Goal: Task Accomplishment & Management: Manage account settings

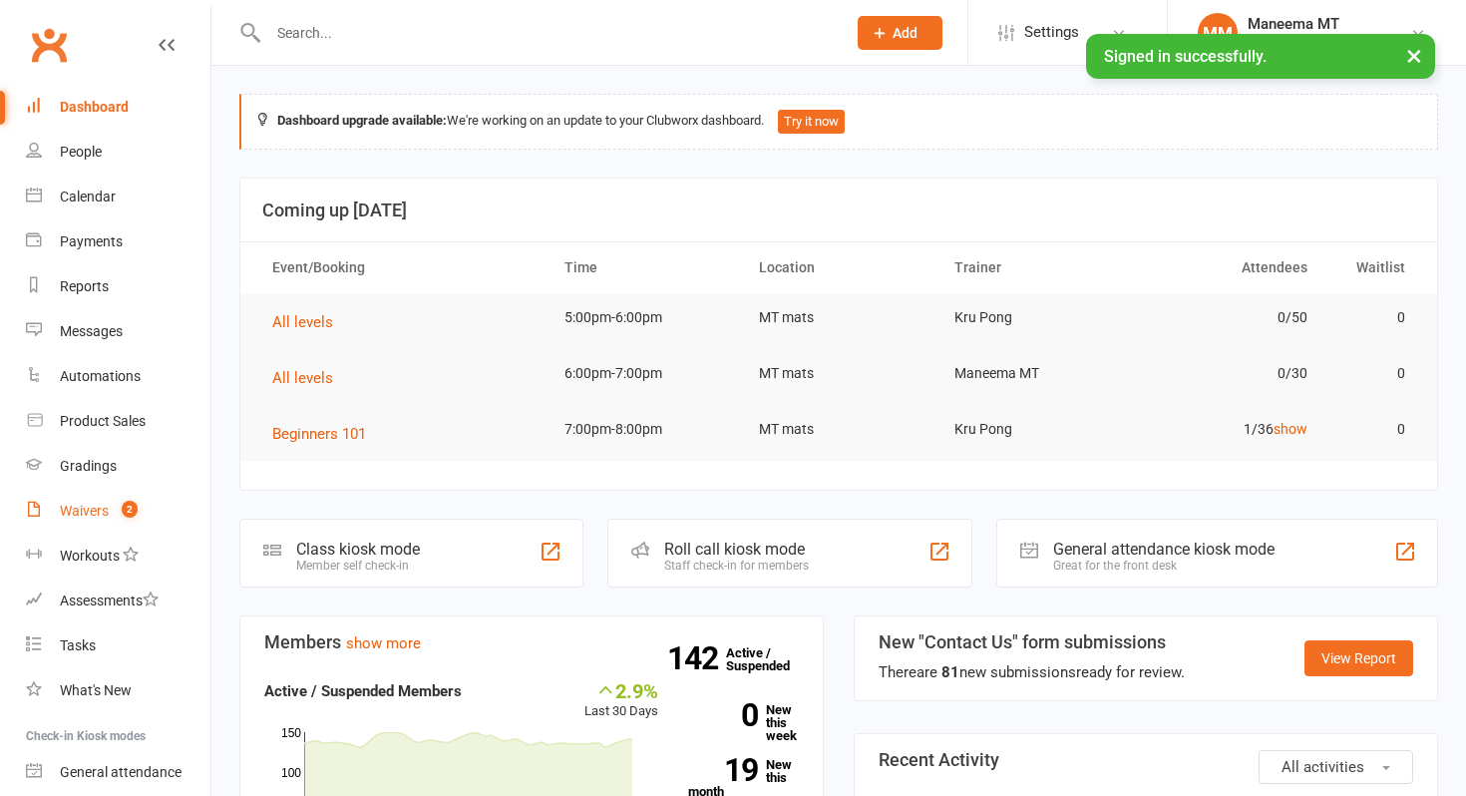
click at [127, 524] on link "Waivers 2" at bounding box center [118, 511] width 185 height 45
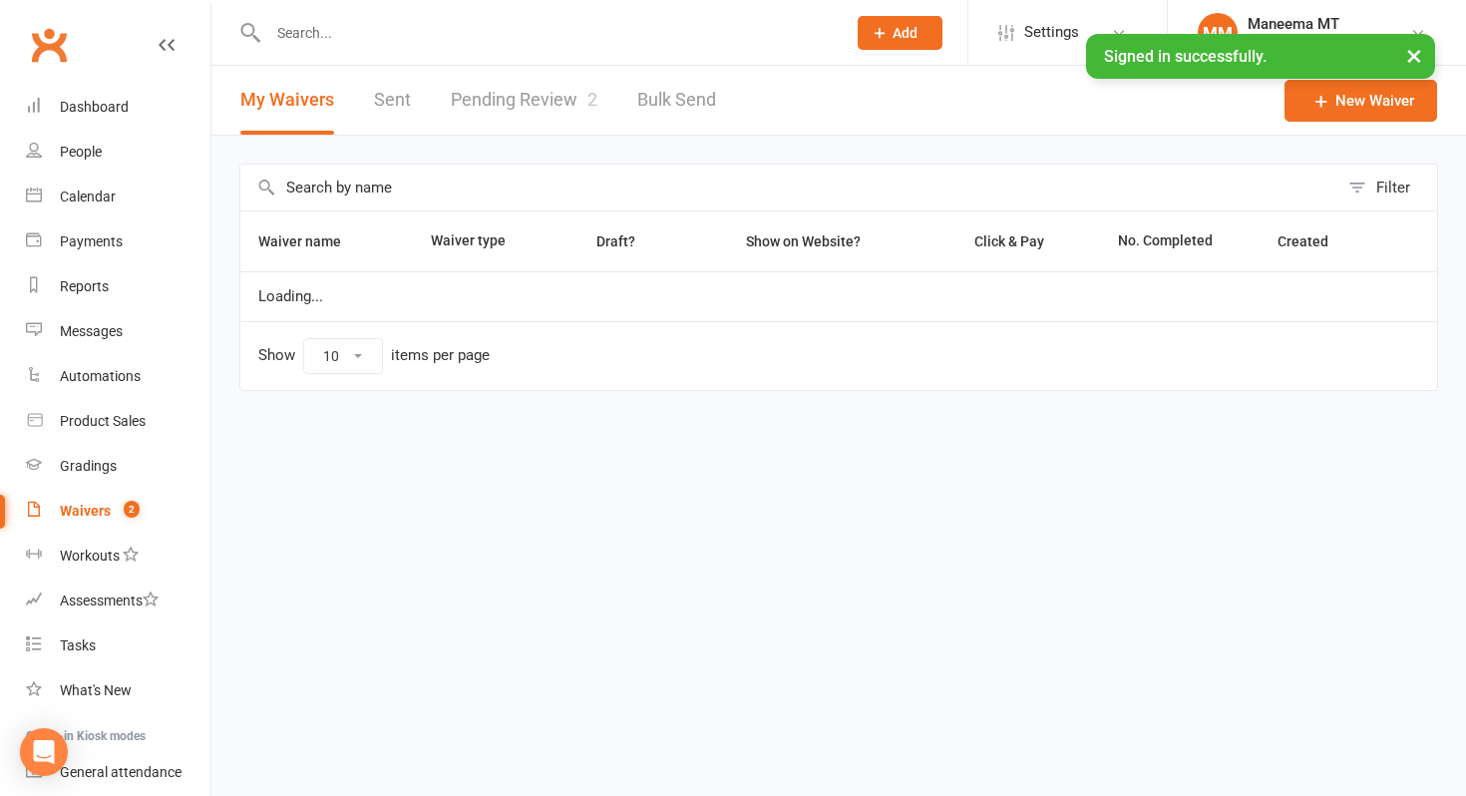
select select "25"
click at [470, 121] on link "Pending Review 2" at bounding box center [524, 100] width 147 height 69
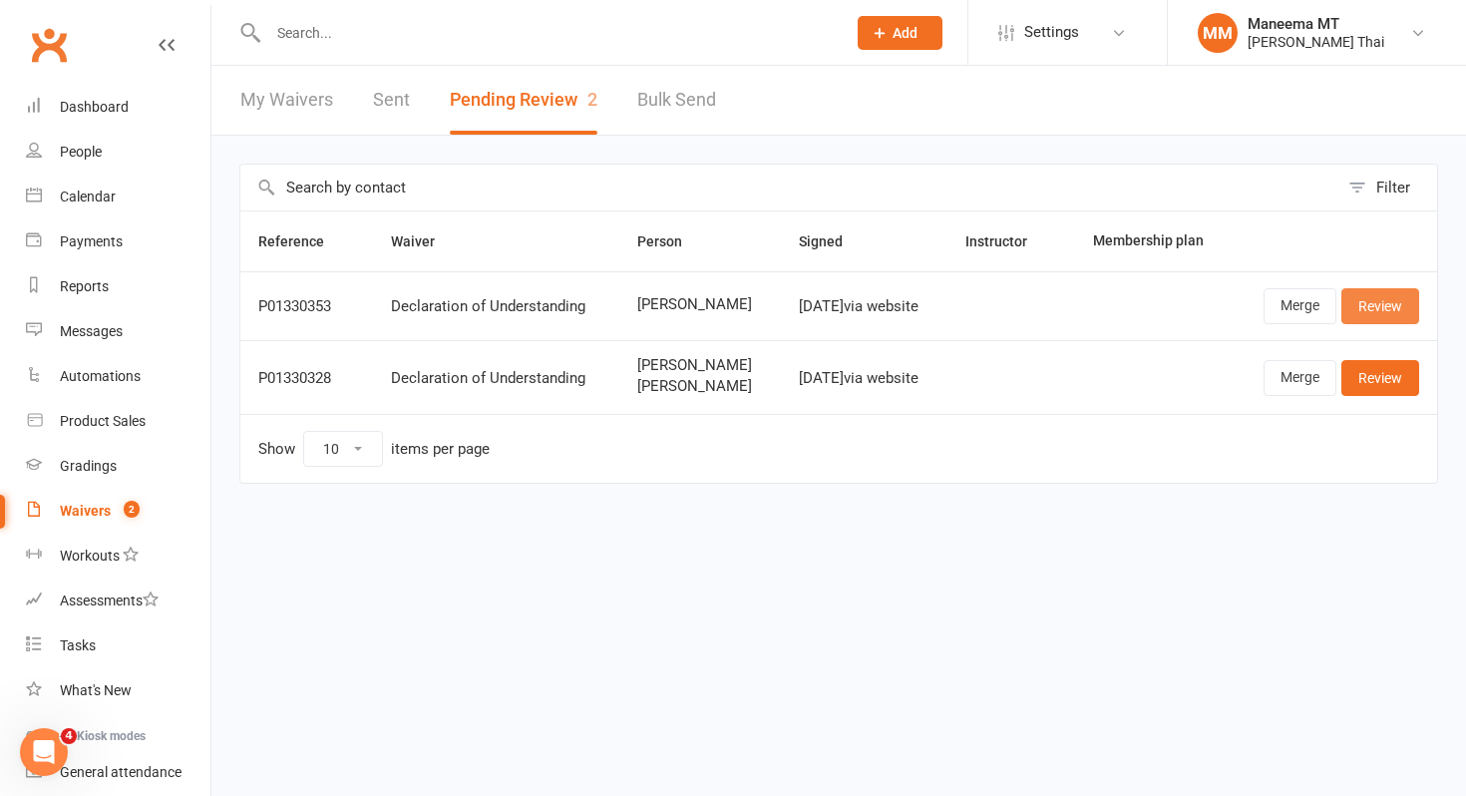
click at [1388, 304] on link "Review" at bounding box center [1381, 306] width 78 height 36
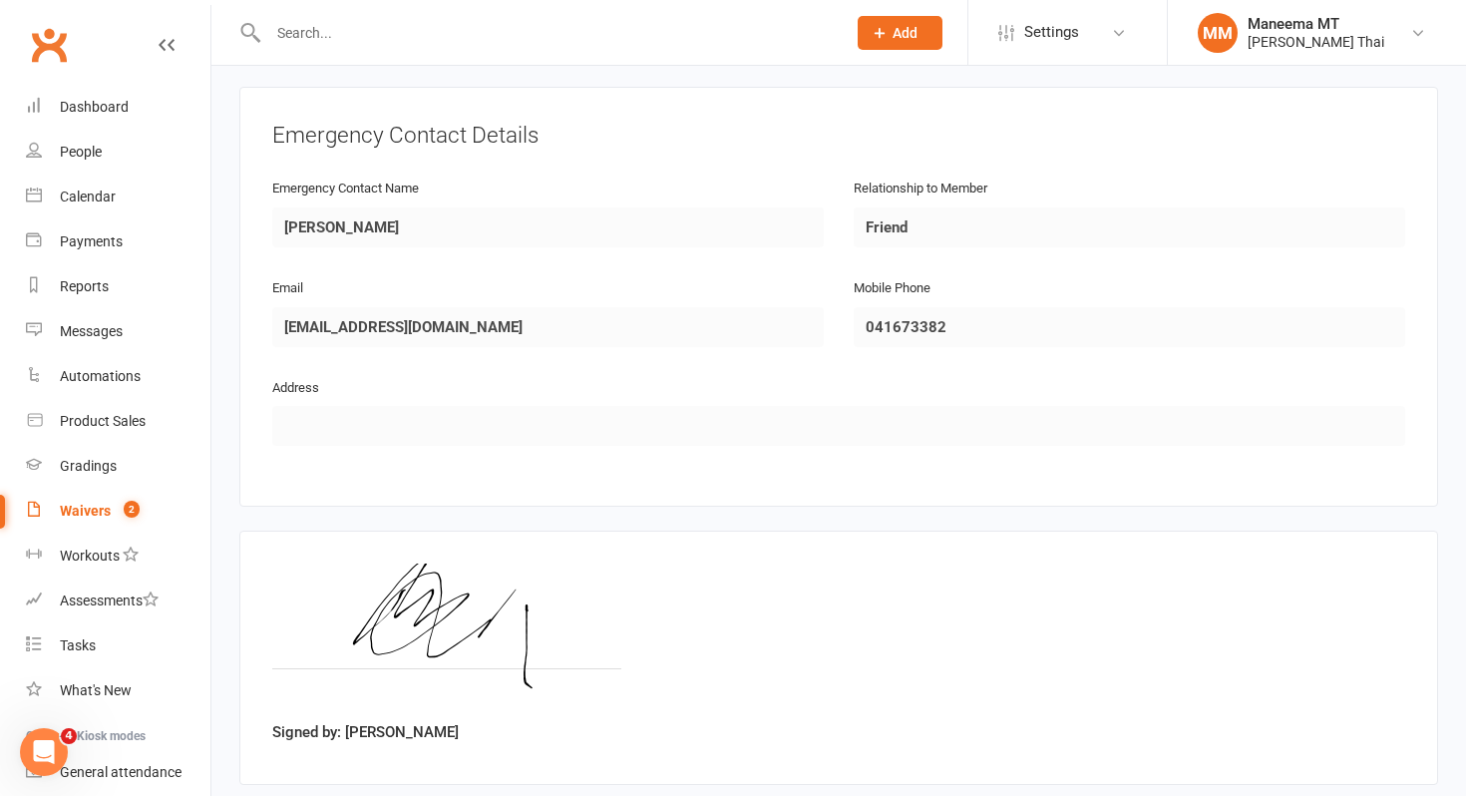
scroll to position [1149, 0]
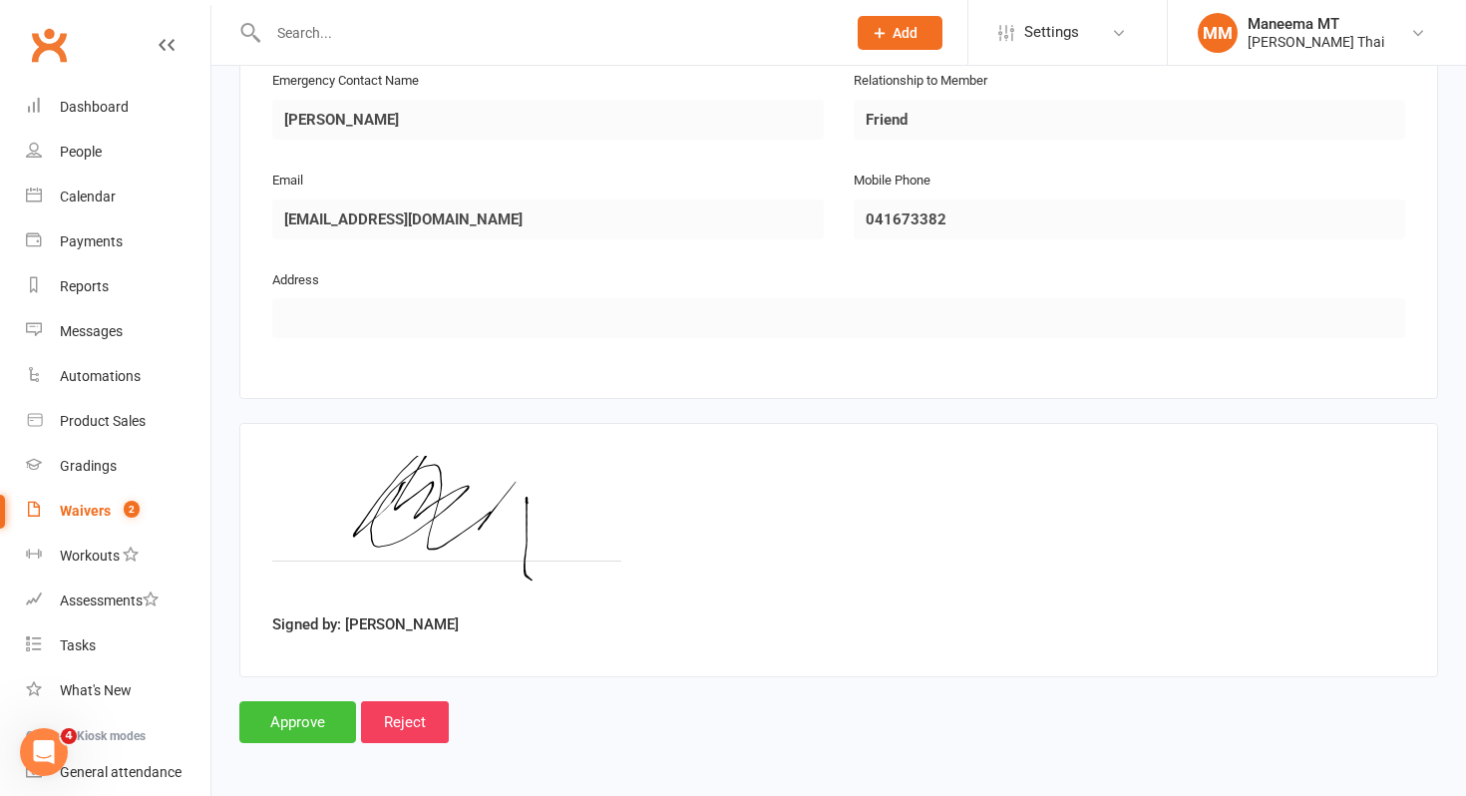
click at [288, 722] on input "Approve" at bounding box center [297, 722] width 117 height 42
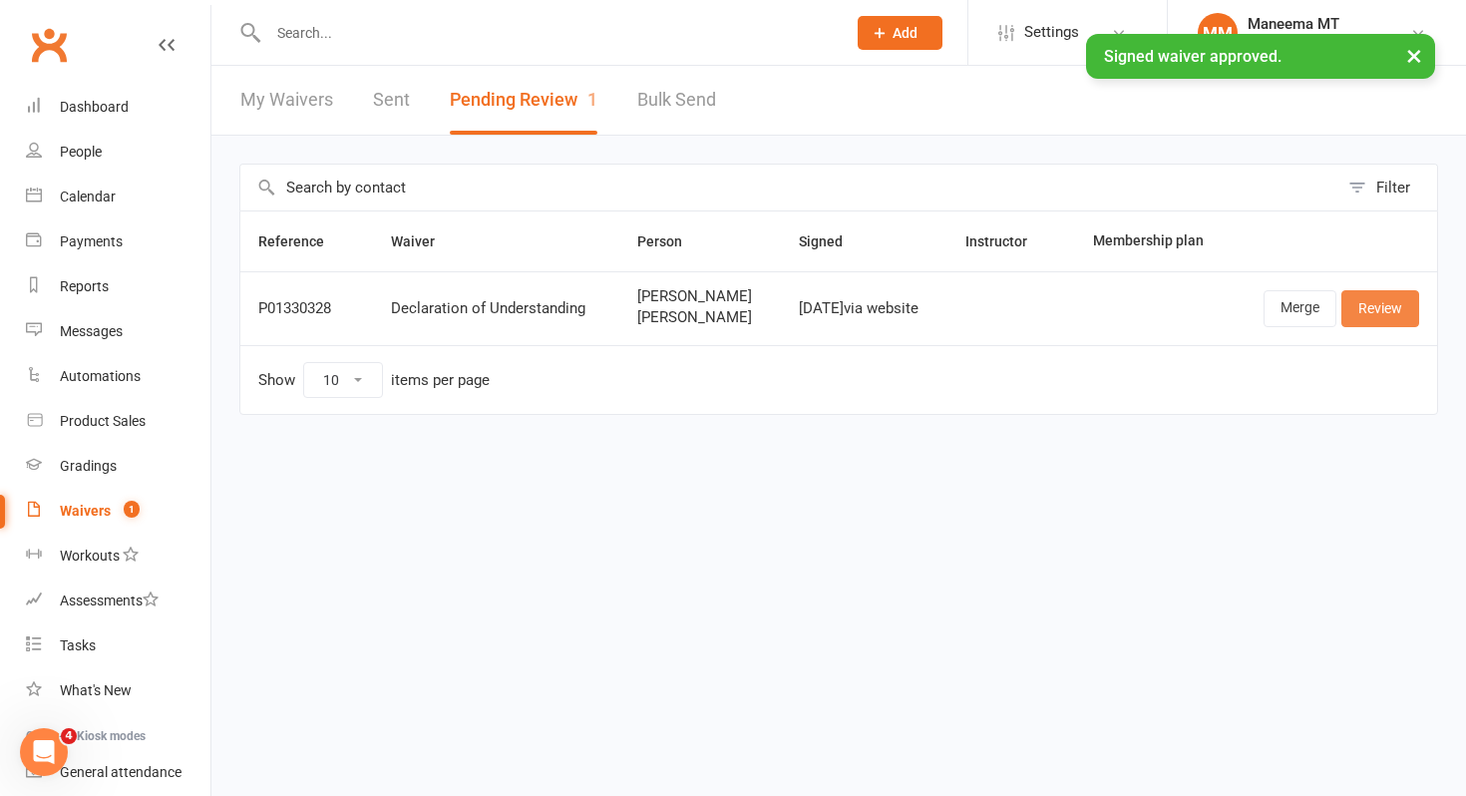
click at [1376, 309] on link "Review" at bounding box center [1381, 308] width 78 height 36
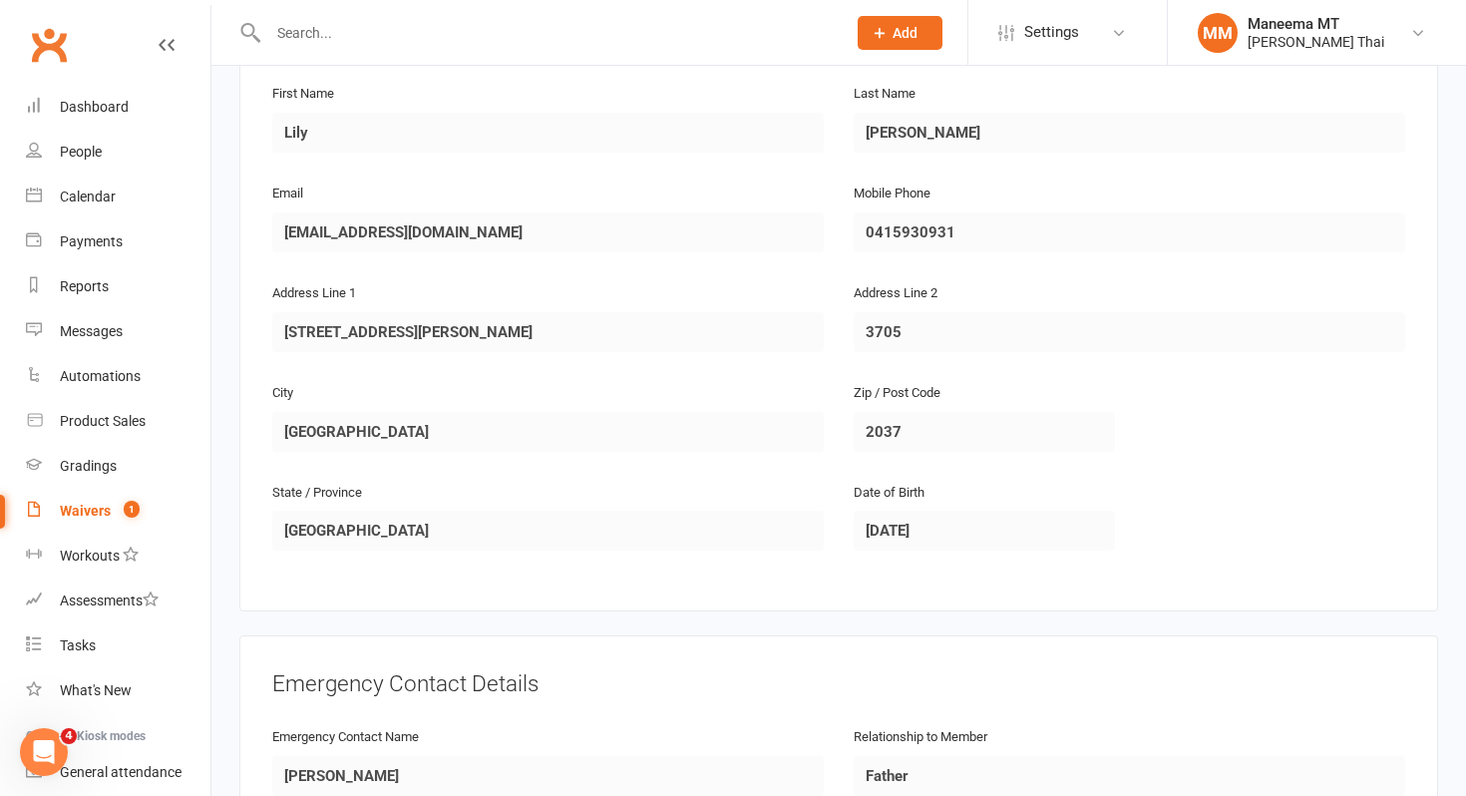
scroll to position [1905, 0]
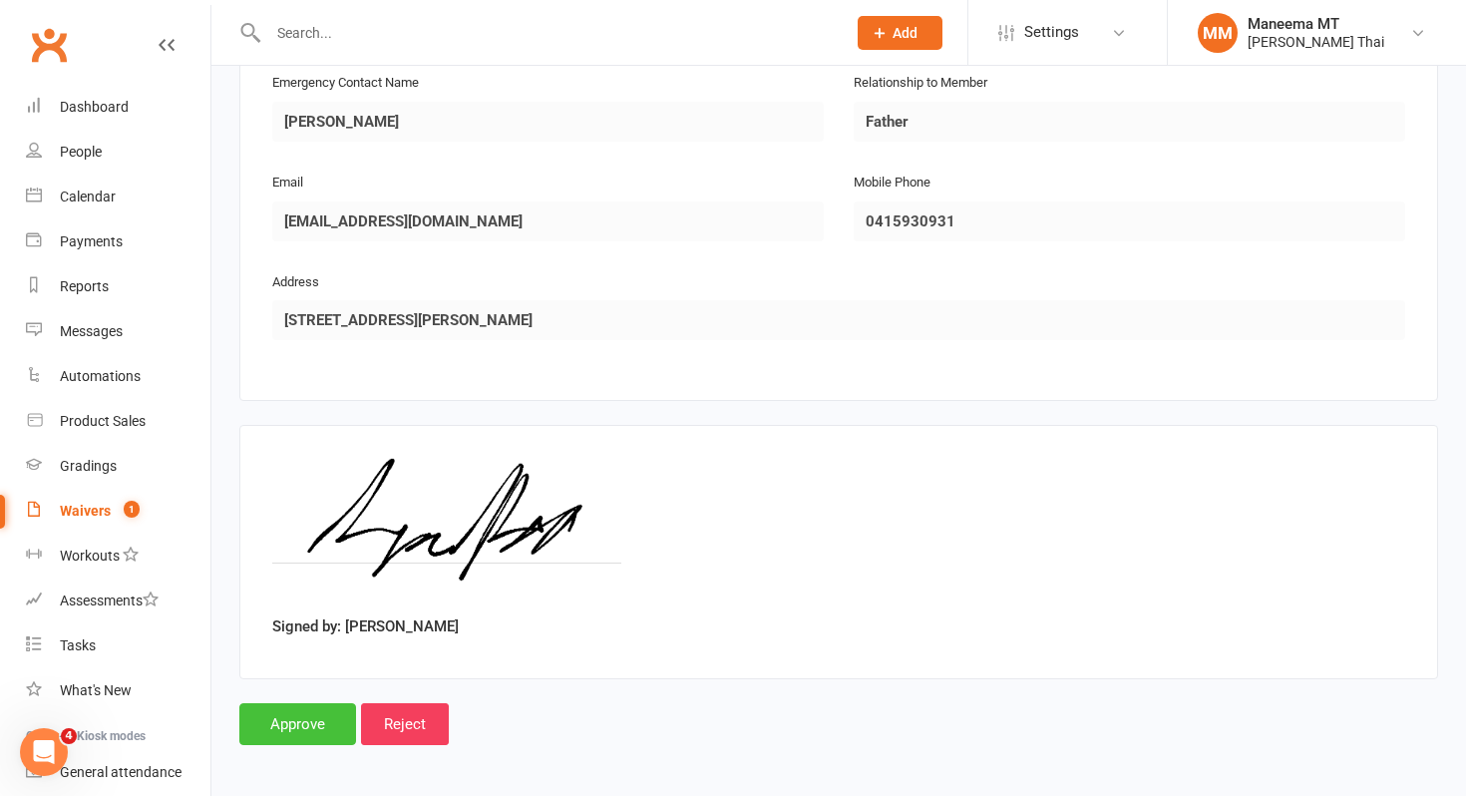
click at [305, 720] on input "Approve" at bounding box center [297, 724] width 117 height 42
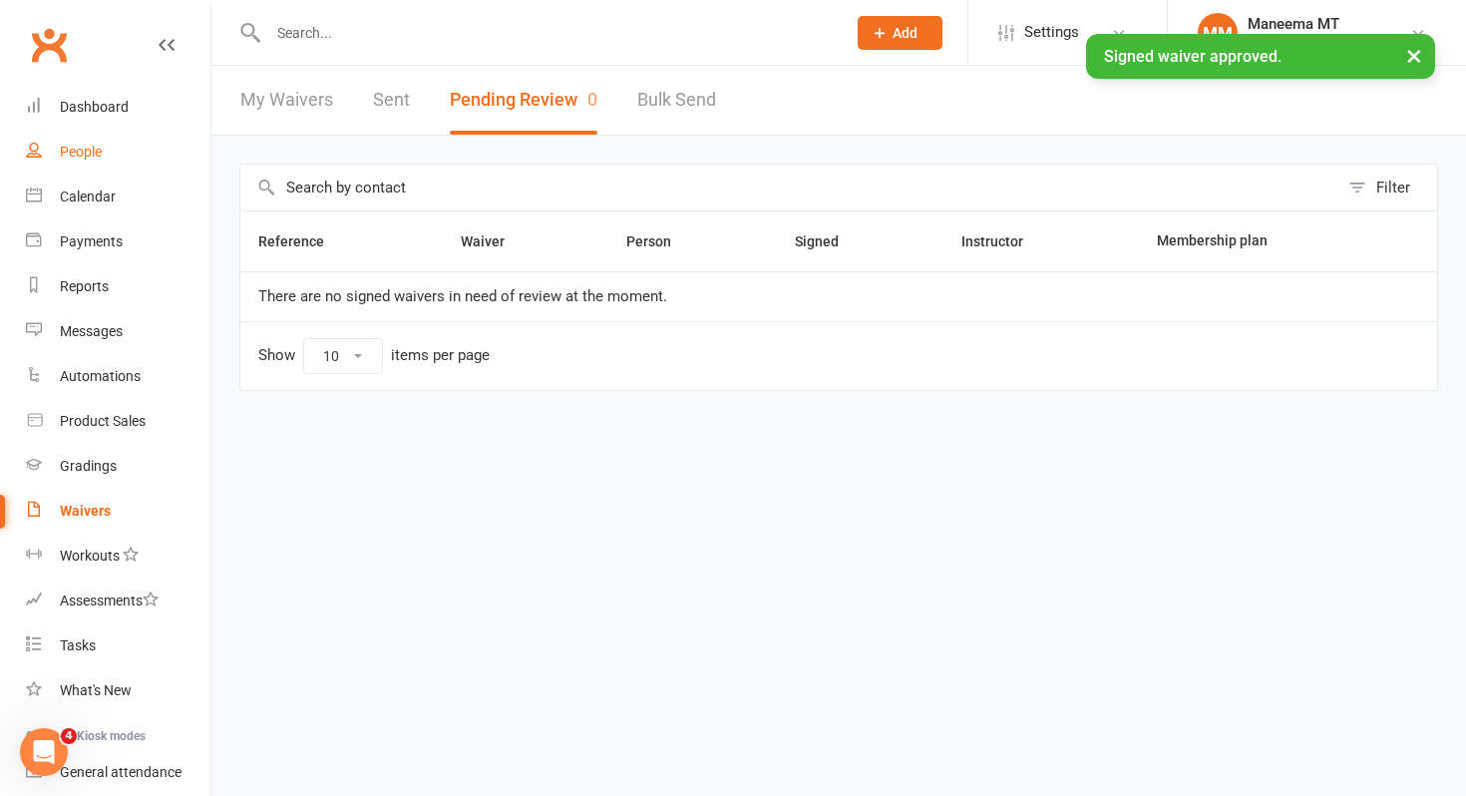
click at [67, 147] on div "People" at bounding box center [81, 152] width 42 height 16
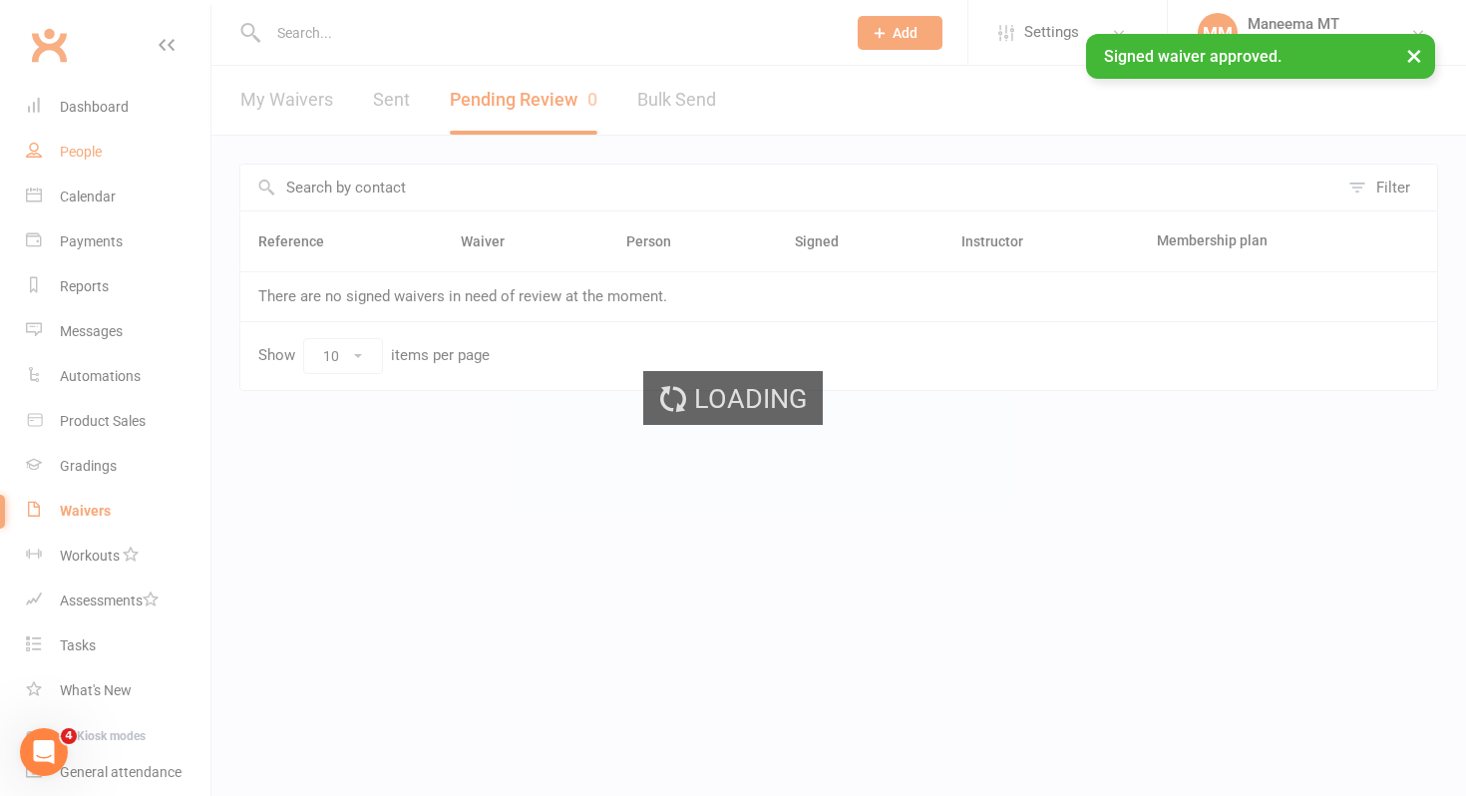
select select "100"
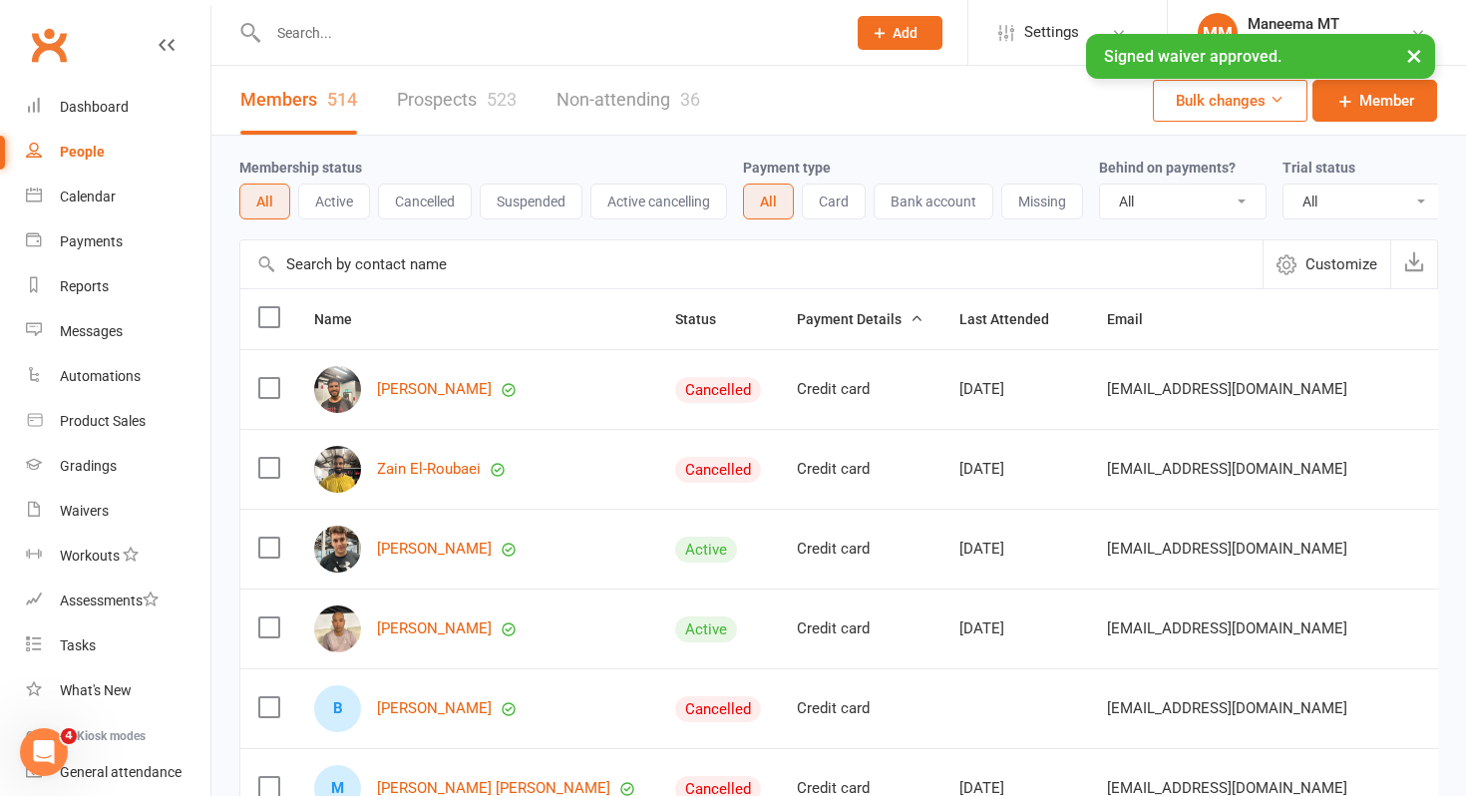
click at [315, 34] on div "× Signed waiver approved." at bounding box center [720, 34] width 1440 height 0
click at [295, 30] on input "text" at bounding box center [547, 33] width 570 height 28
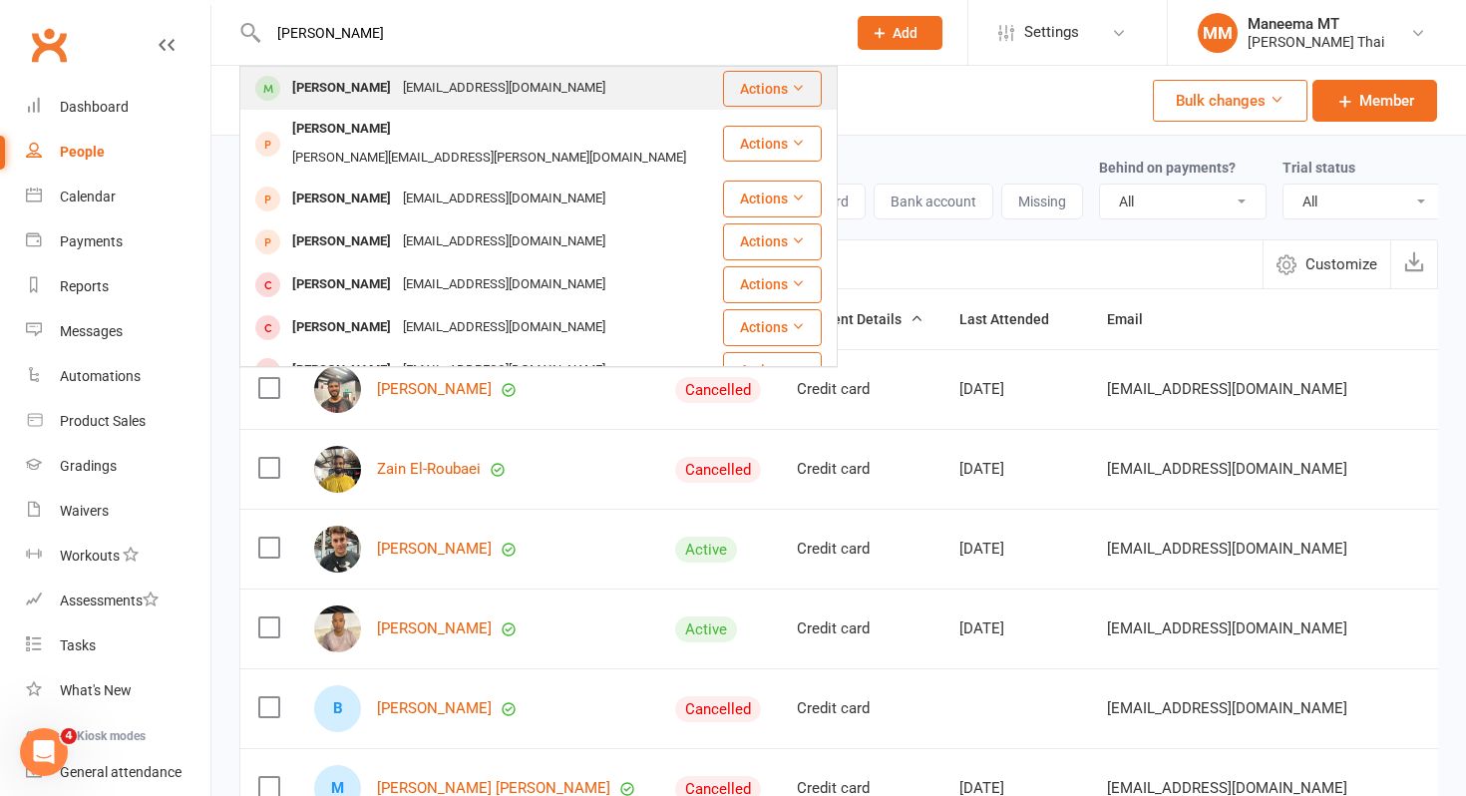
type input "[PERSON_NAME]"
click at [280, 87] on div at bounding box center [267, 88] width 37 height 33
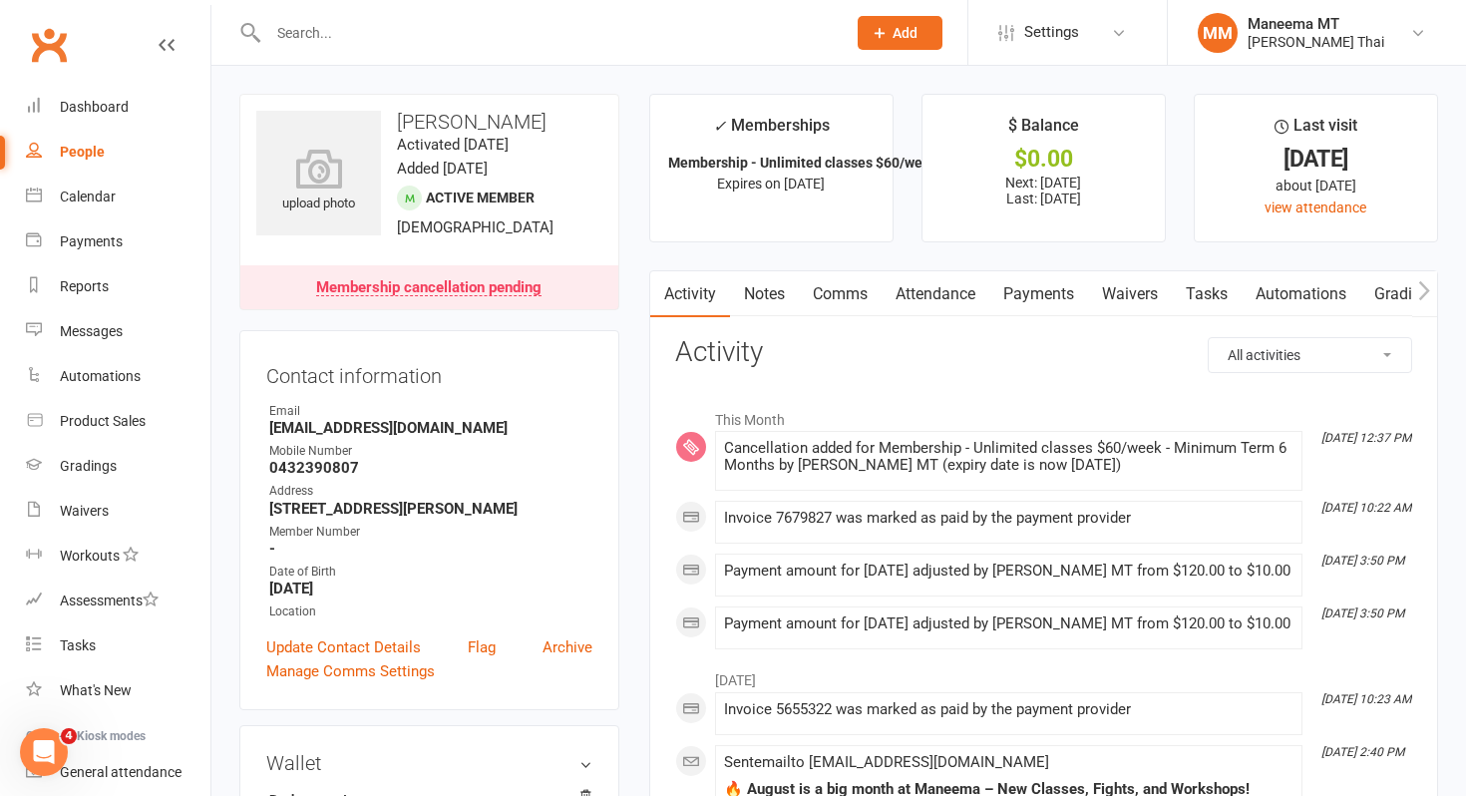
click at [377, 43] on input "text" at bounding box center [547, 33] width 570 height 28
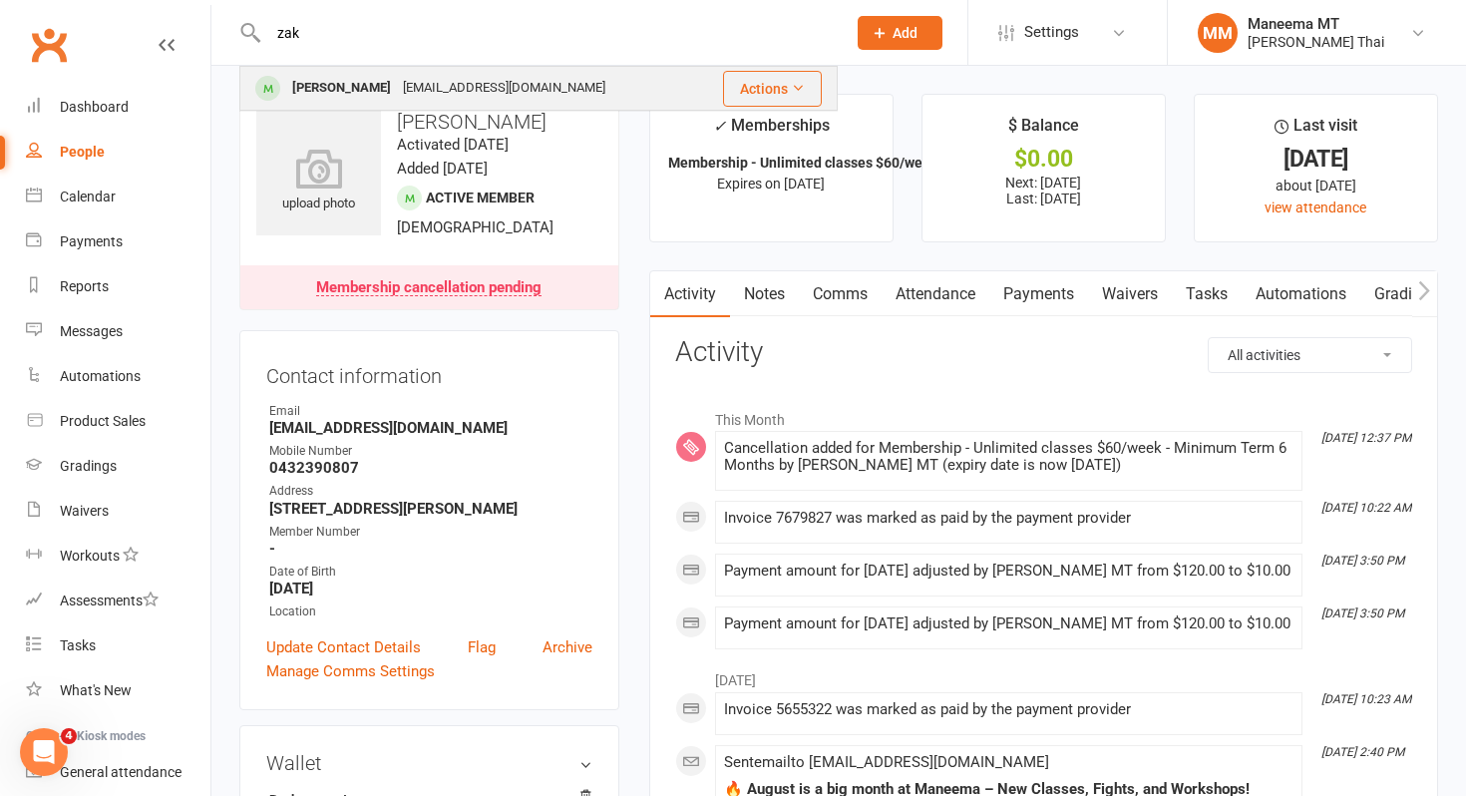
type input "zak"
click at [397, 83] on div "[EMAIL_ADDRESS][DOMAIN_NAME]" at bounding box center [504, 88] width 214 height 29
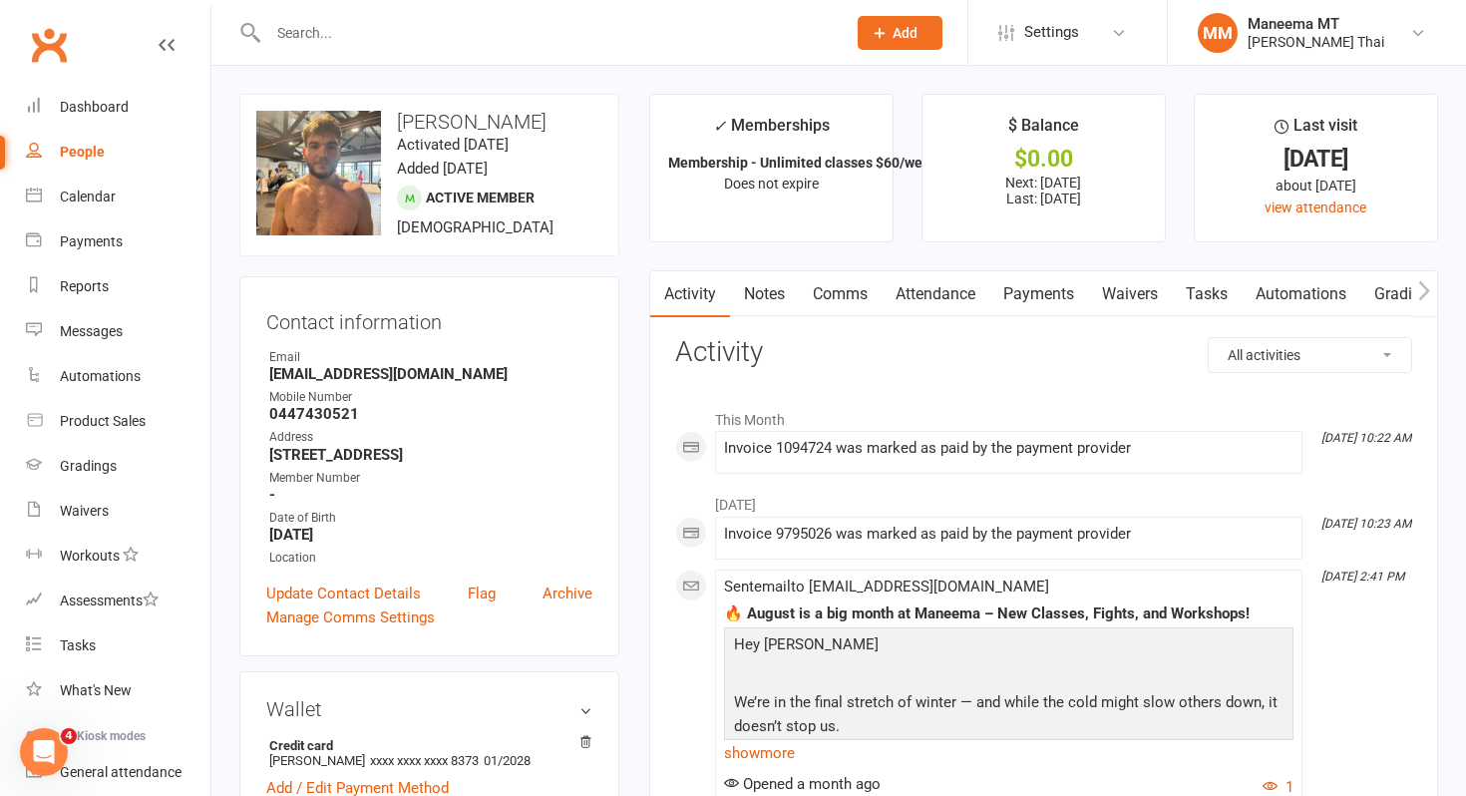
click at [1045, 283] on link "Payments" at bounding box center [1038, 294] width 99 height 46
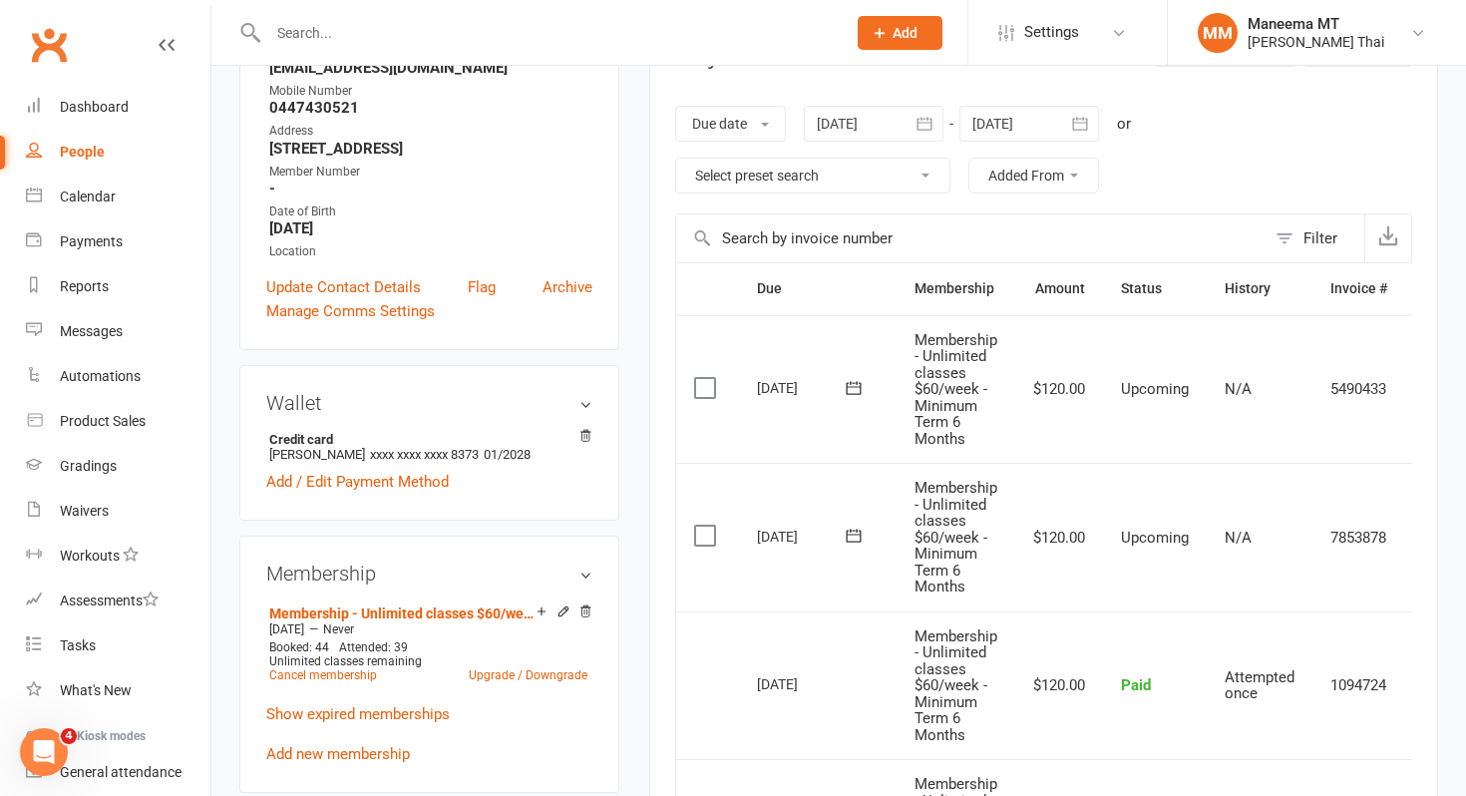
scroll to position [345, 0]
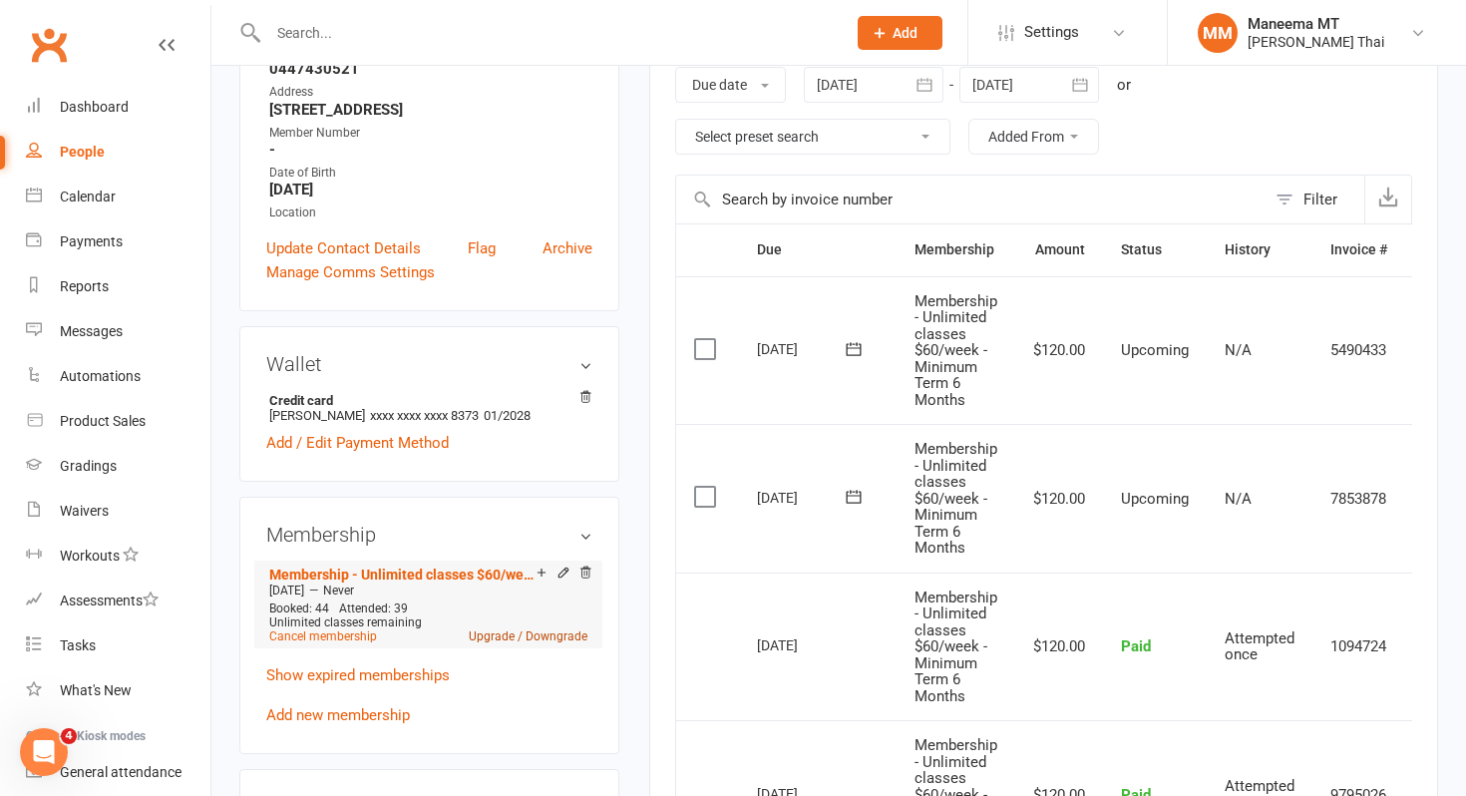
click at [553, 643] on link "Upgrade / Downgrade" at bounding box center [528, 636] width 119 height 14
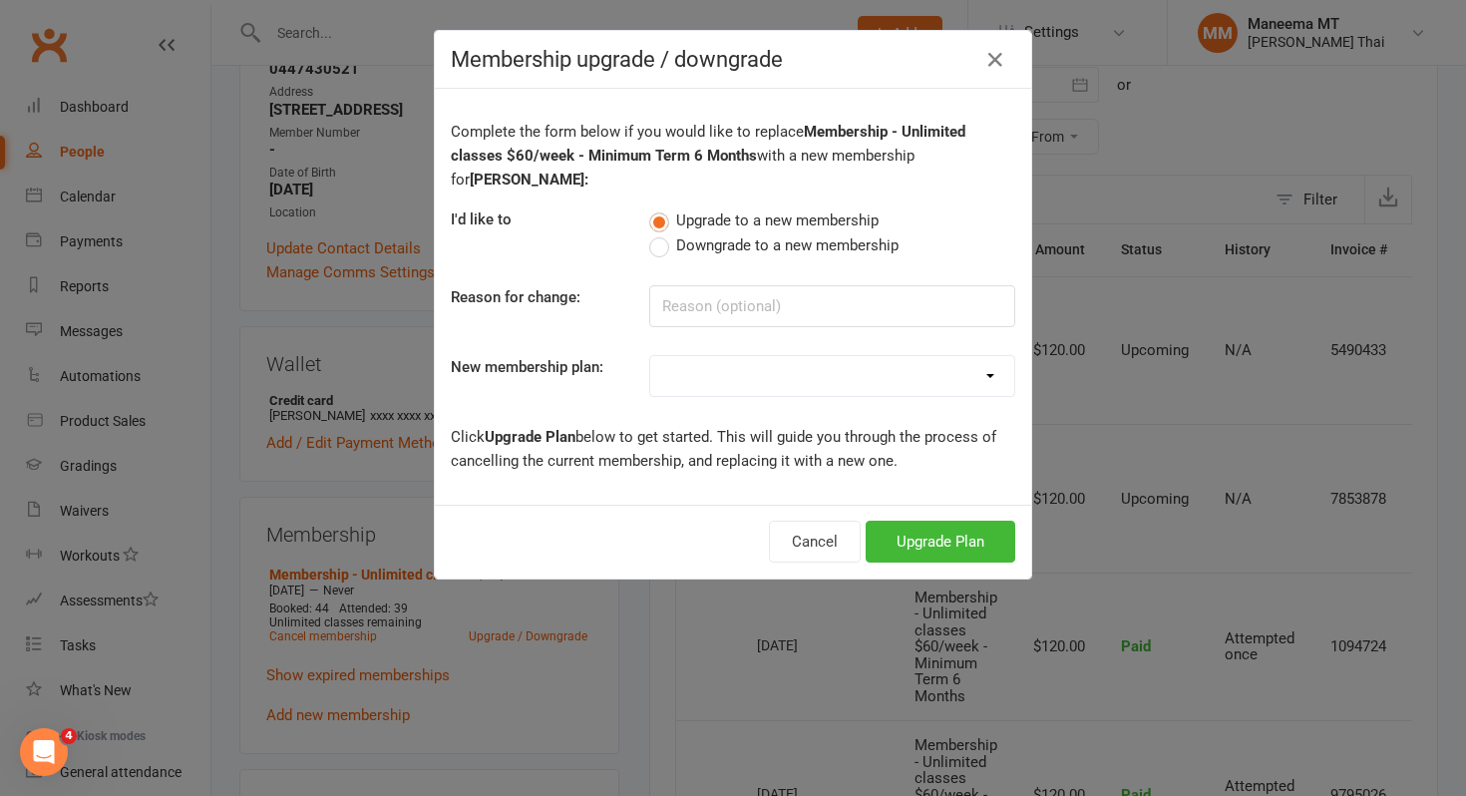
click at [701, 254] on label "Downgrade to a new membership" at bounding box center [773, 245] width 249 height 24
click at [662, 233] on input "Downgrade to a new membership" at bounding box center [655, 233] width 13 height 0
click at [689, 306] on input at bounding box center [832, 306] width 366 height 42
type input "injury"
click at [699, 376] on select "Z_Opening Offer - Ongoing Unlimited Annual upfront (save 20%) UNLIMITED CLASSES…" at bounding box center [832, 376] width 364 height 40
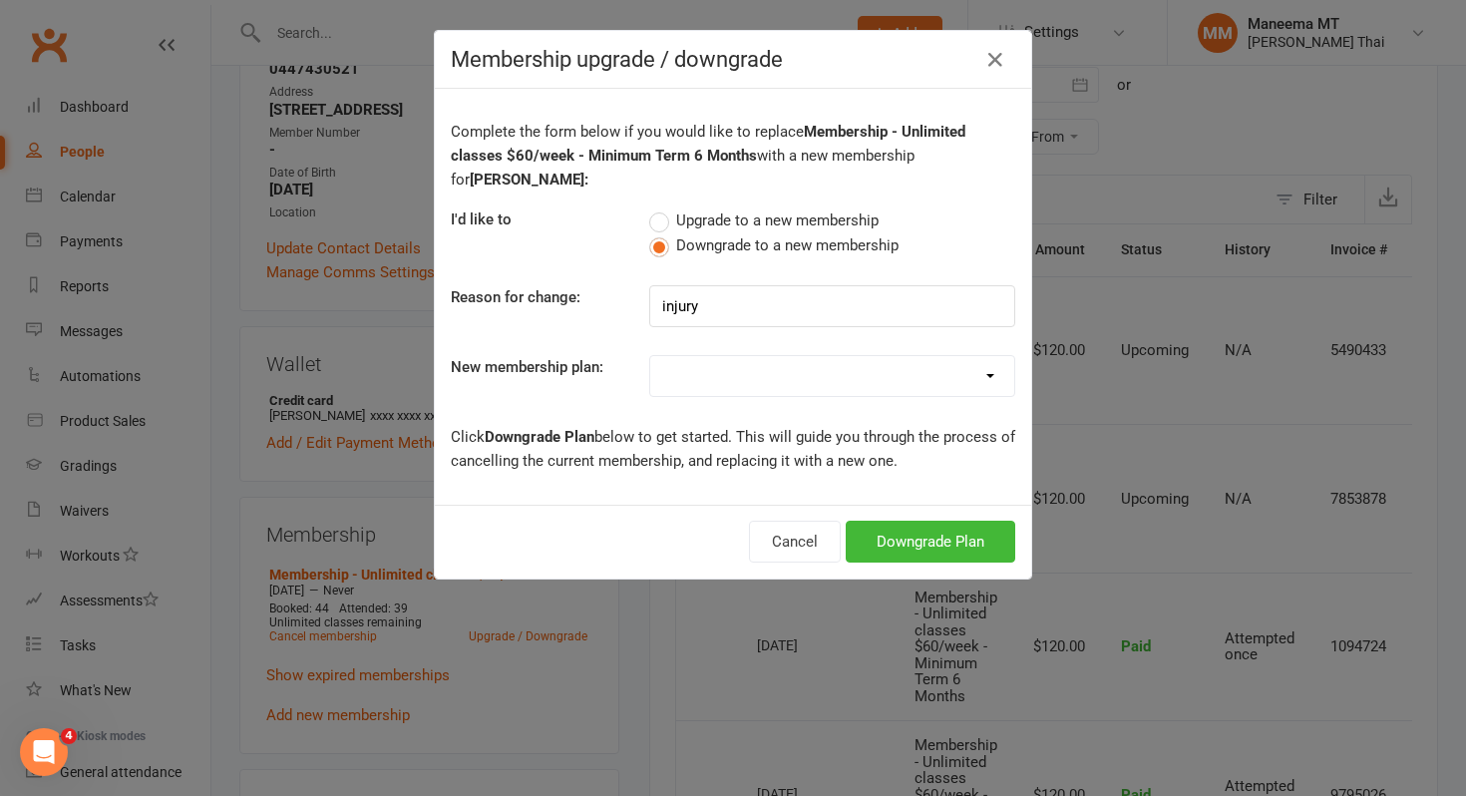
select select "32"
click at [883, 538] on button "Downgrade Plan" at bounding box center [931, 542] width 170 height 42
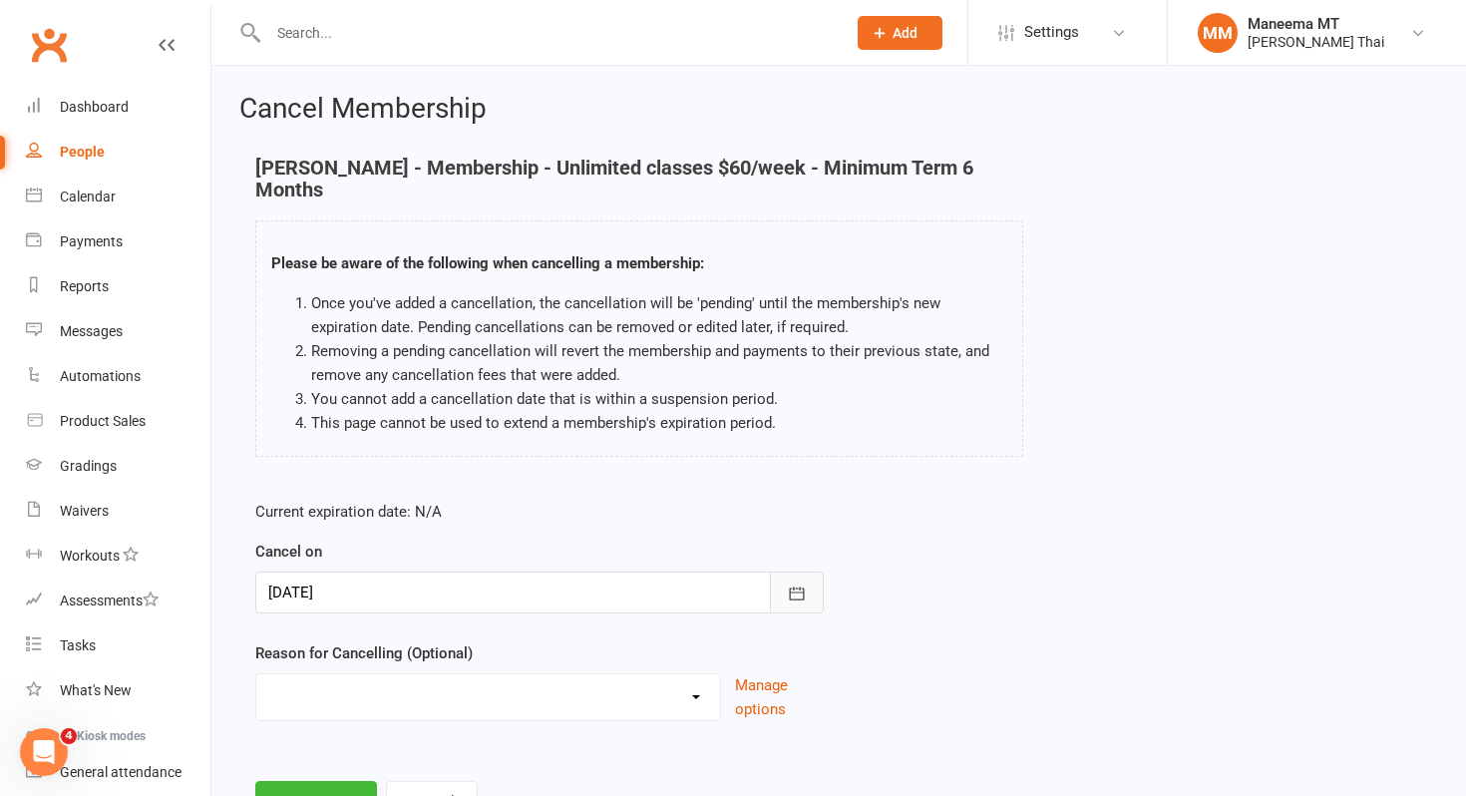
click at [779, 580] on button "button" at bounding box center [797, 593] width 54 height 42
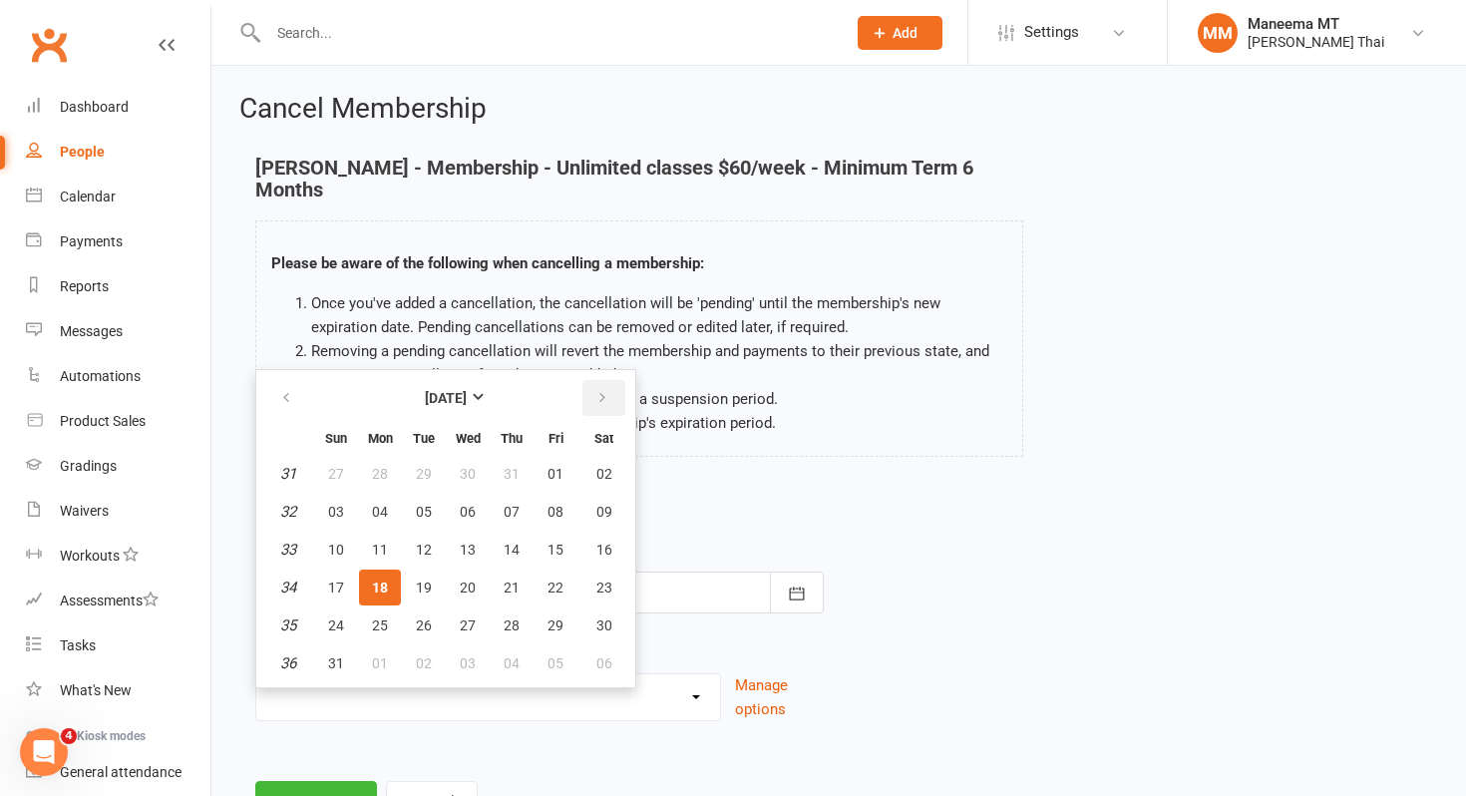
click at [608, 385] on button "button" at bounding box center [603, 398] width 43 height 36
click at [600, 466] on span "06" at bounding box center [604, 474] width 16 height 16
type input "[DATE]"
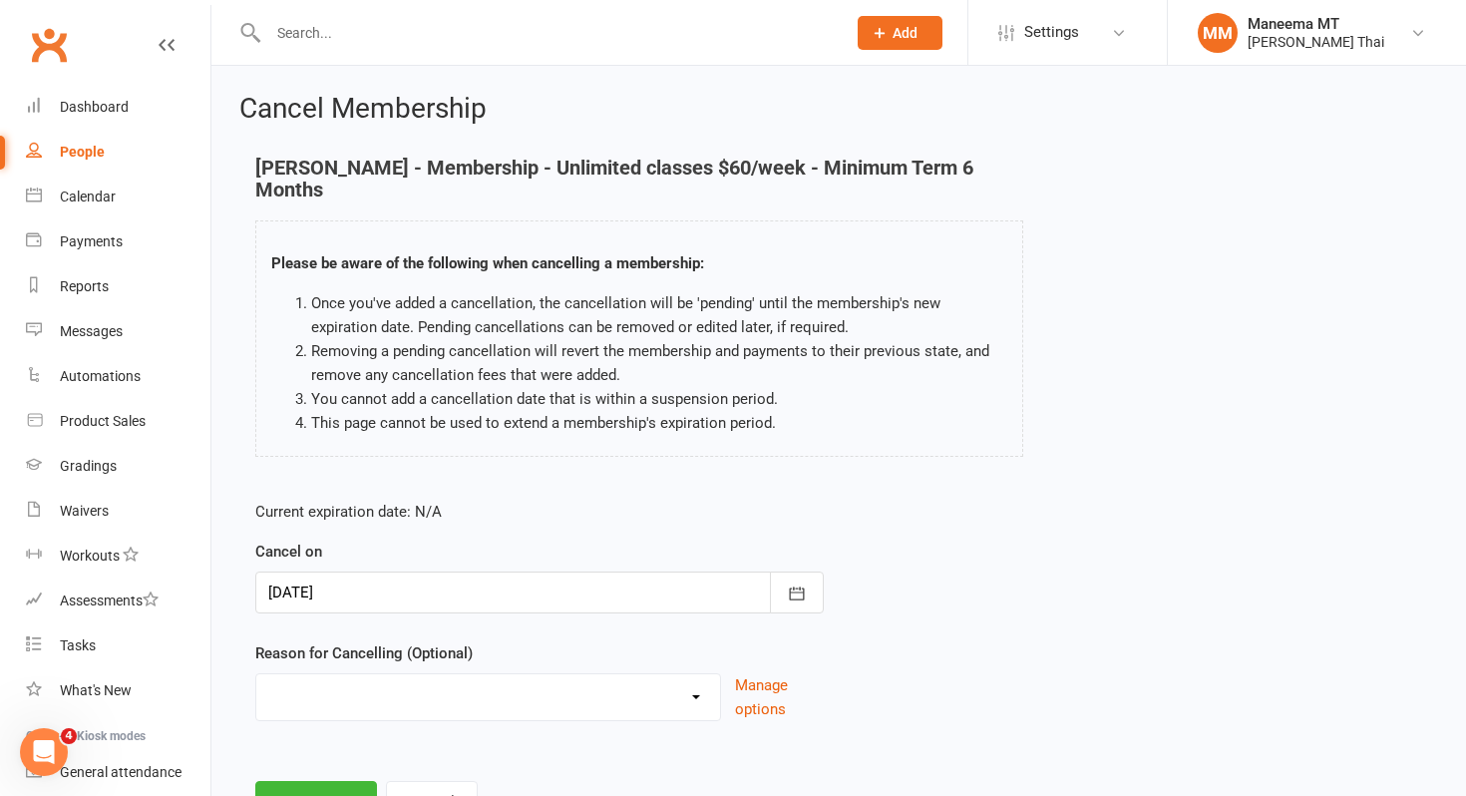
click at [649, 701] on div "Current expiration date: N/A Cancel on [DATE] [DATE] Sun Mon Tue Wed Thu Fri Sa…" at bounding box center [539, 617] width 598 height 264
click at [640, 676] on select "Change membership Financial Holiday Injury NA Other reason" at bounding box center [488, 694] width 464 height 40
select select "3"
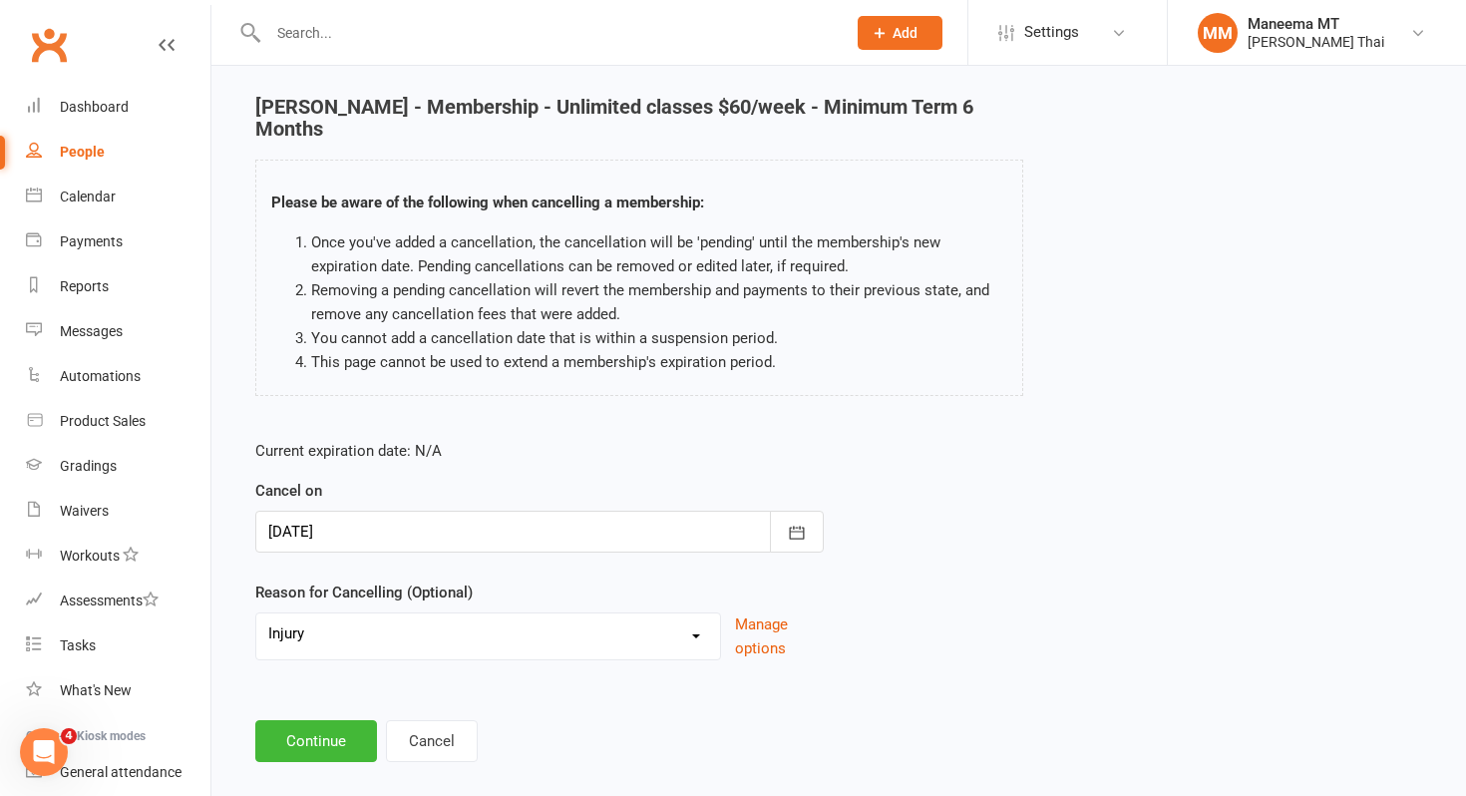
scroll to position [66, 0]
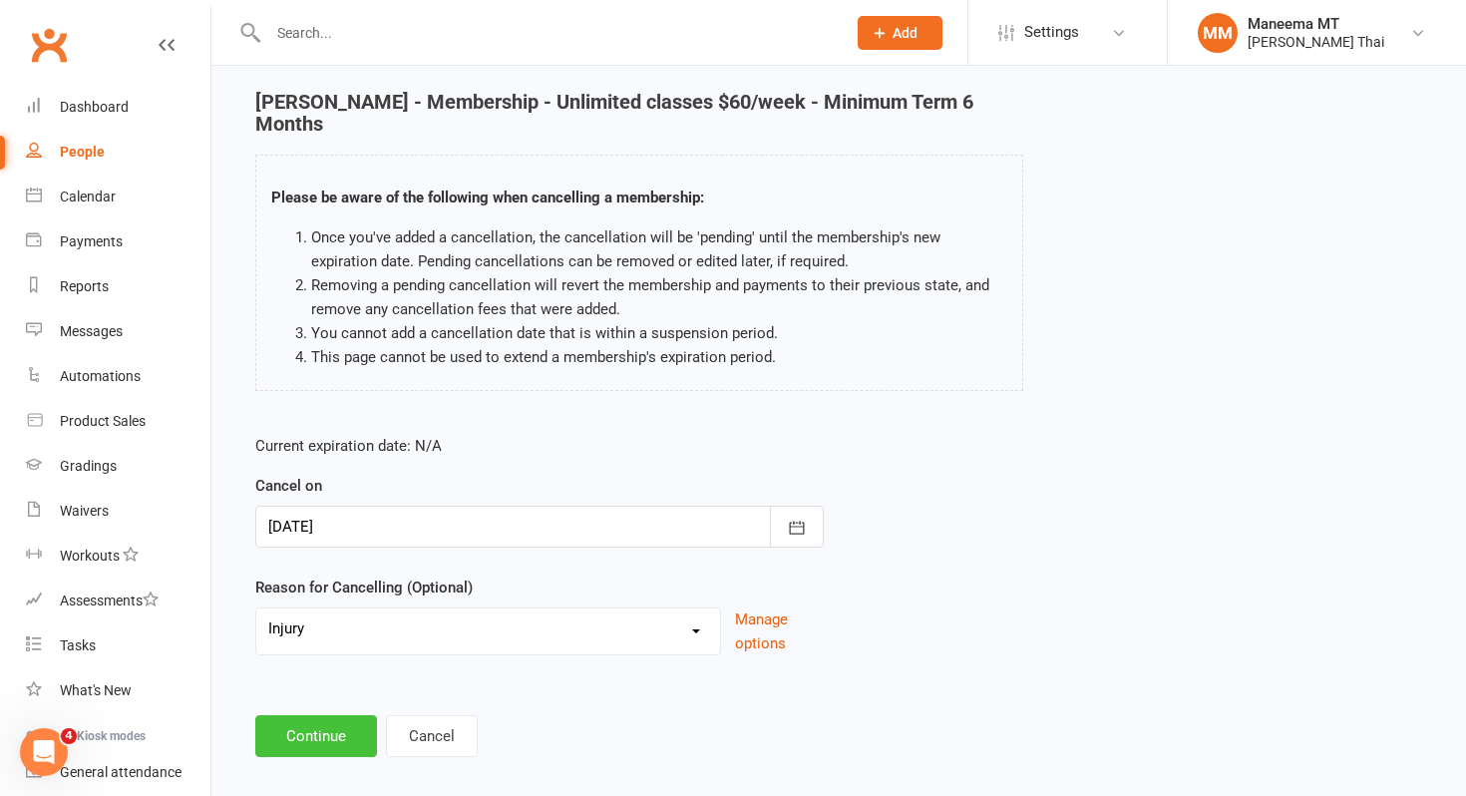
click at [305, 717] on button "Continue" at bounding box center [316, 736] width 122 height 42
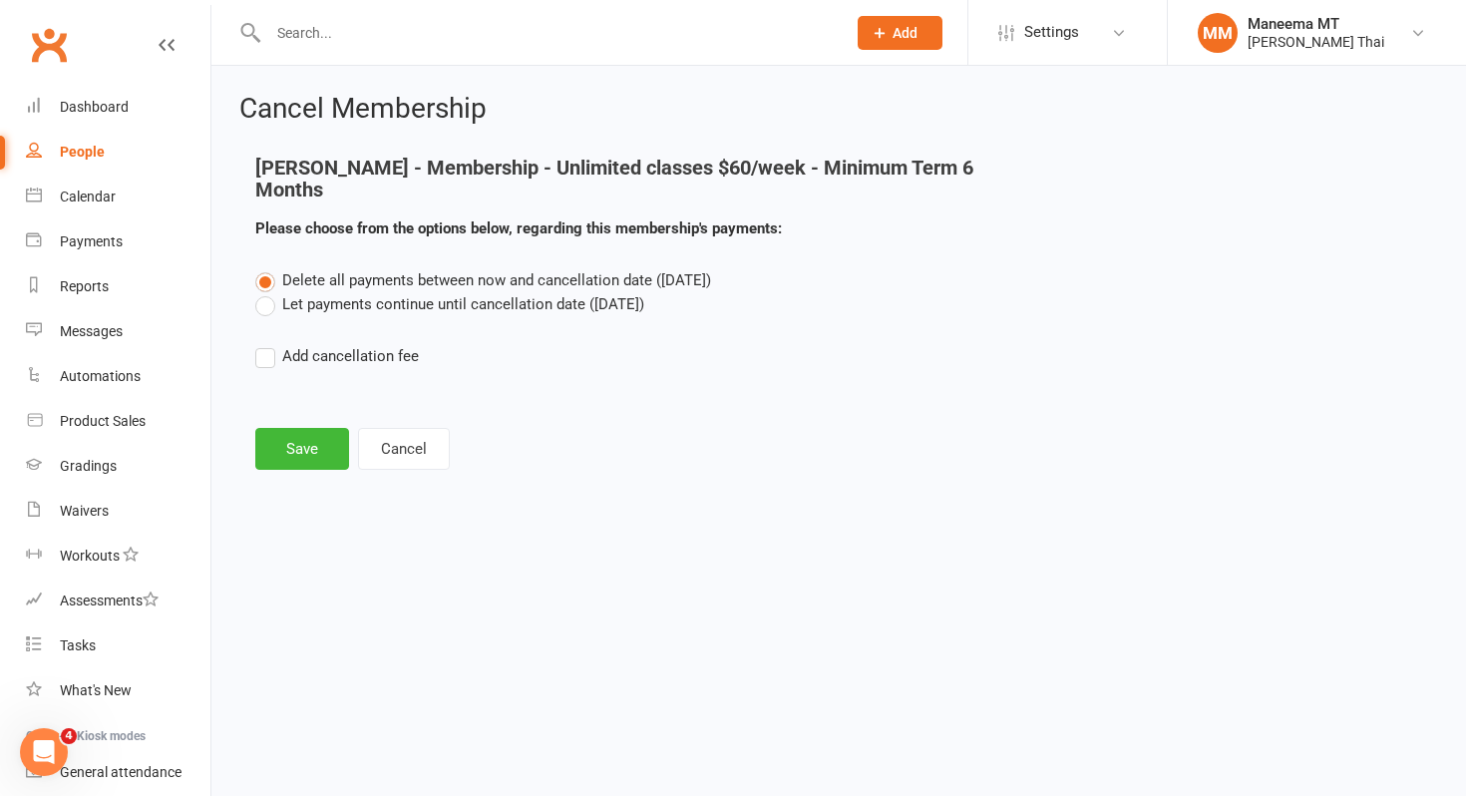
click at [361, 292] on label "Let payments continue until cancellation date ([DATE])" at bounding box center [449, 304] width 389 height 24
click at [268, 292] on input "Let payments continue until cancellation date ([DATE])" at bounding box center [261, 292] width 13 height 0
click at [299, 444] on button "Save" at bounding box center [302, 449] width 94 height 42
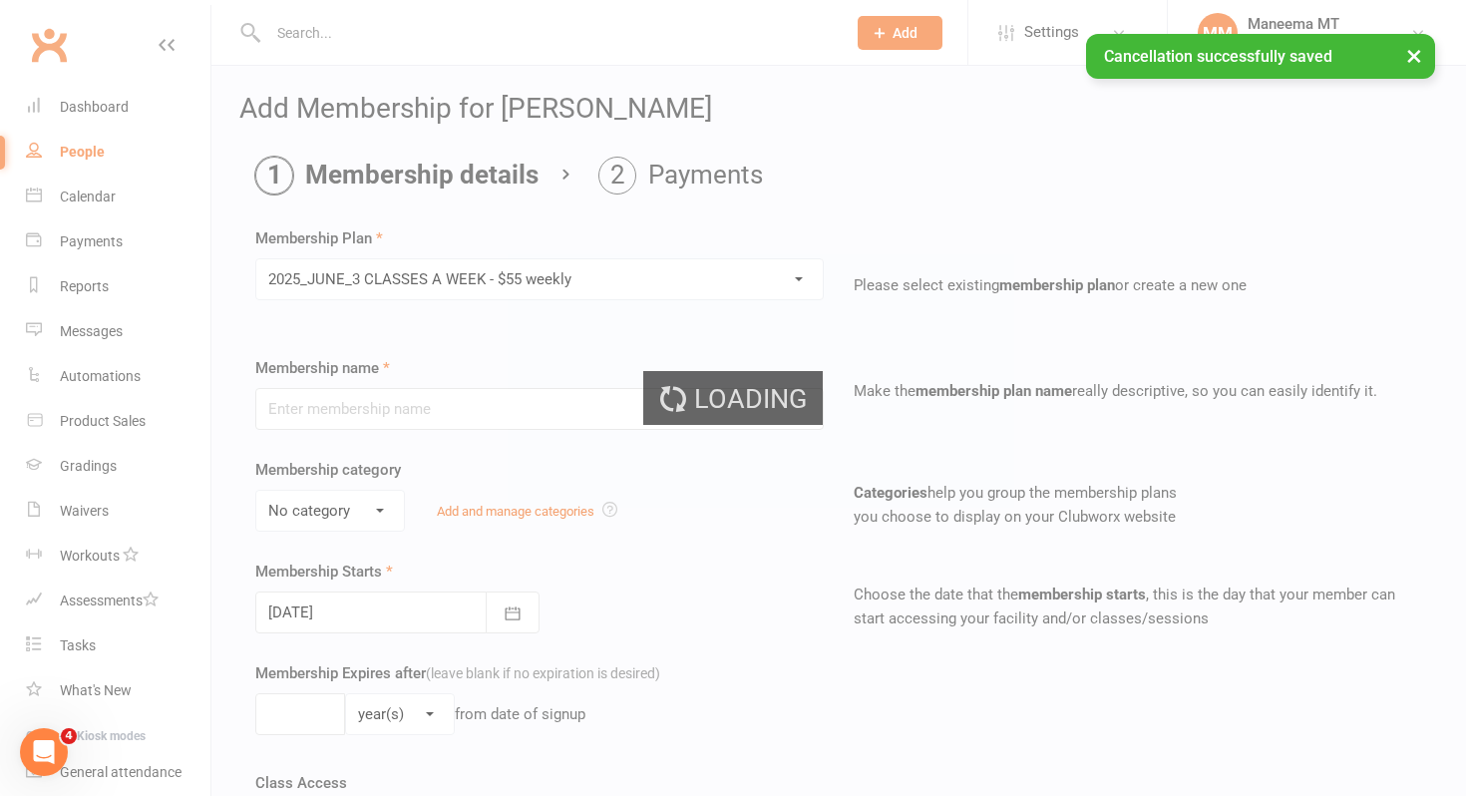
type input "2025_JUNE_3 CLASSES A WEEK - $55 weekly"
select select "3"
type input "0"
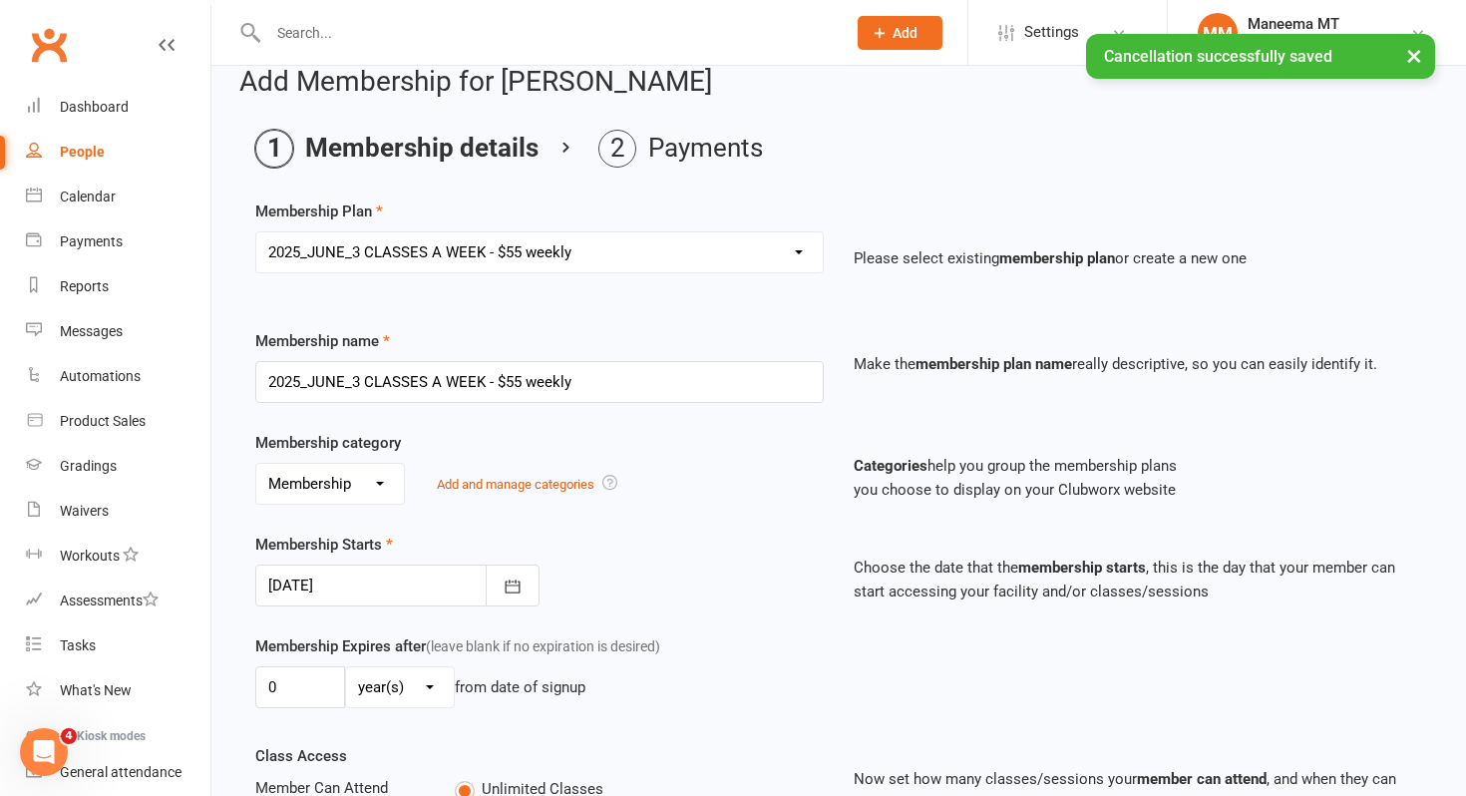
scroll to position [33, 0]
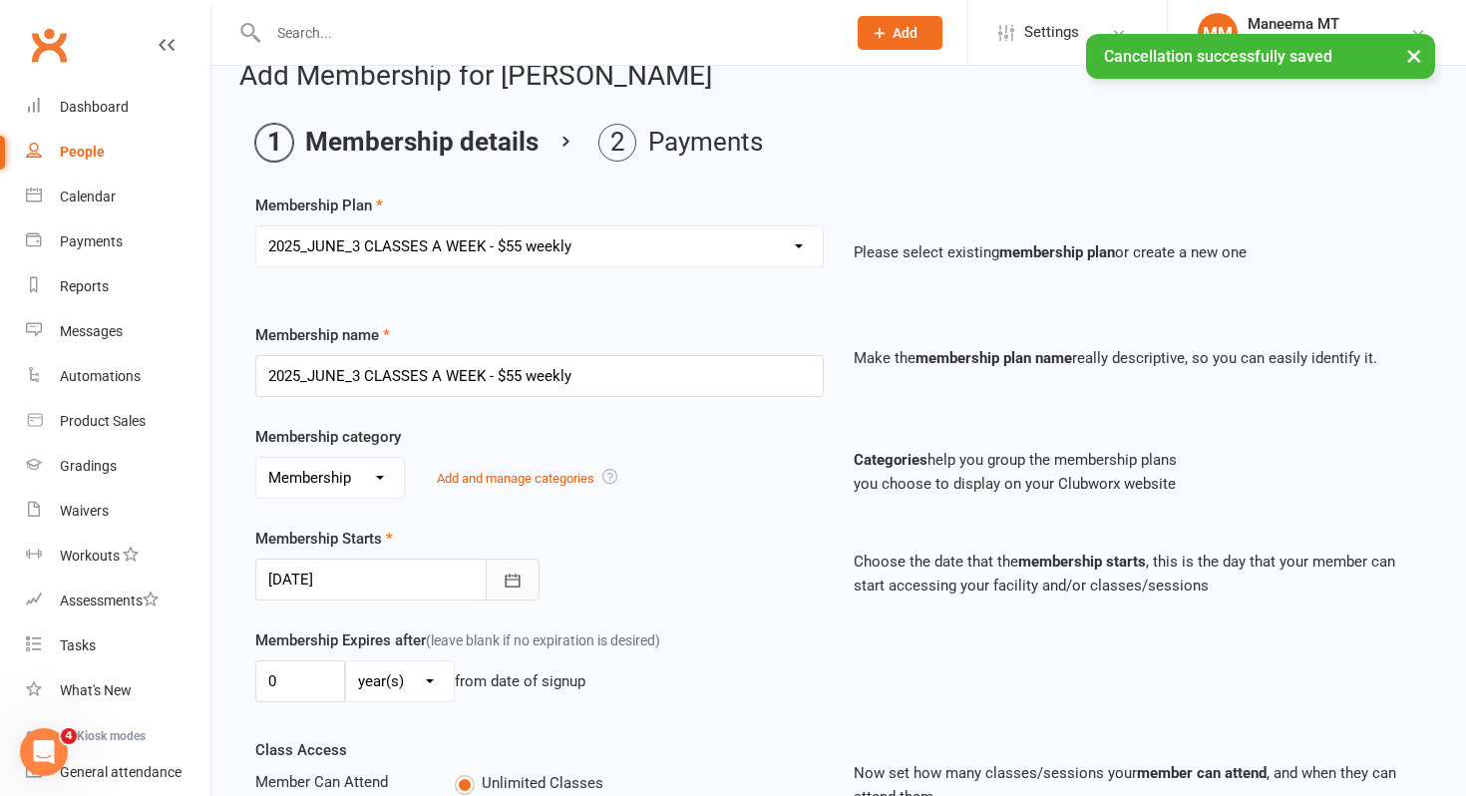
click at [506, 578] on icon "button" at bounding box center [513, 580] width 15 height 13
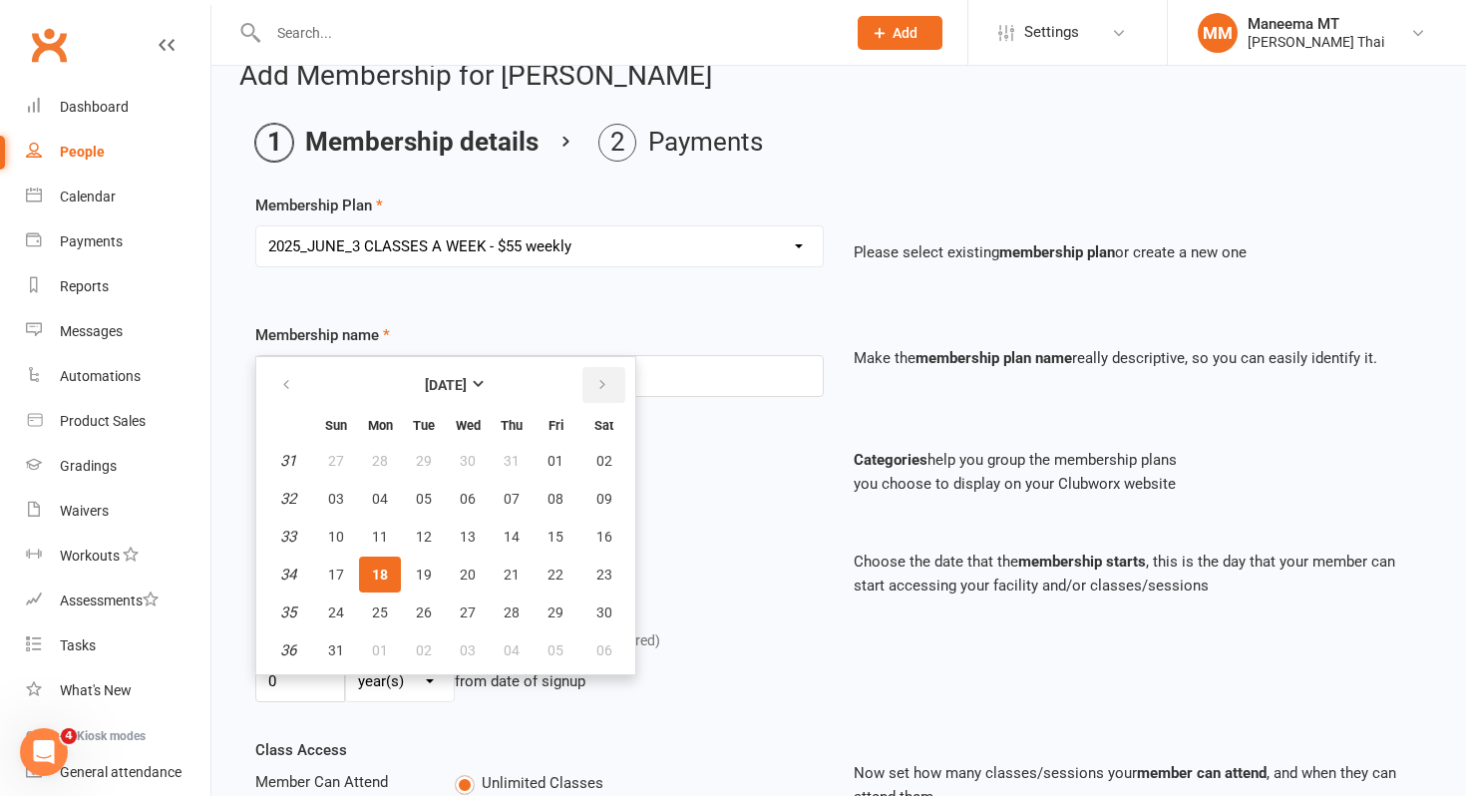
click at [602, 394] on button "button" at bounding box center [603, 385] width 43 height 36
click at [346, 498] on button "07" at bounding box center [336, 499] width 42 height 36
type input "[DATE]"
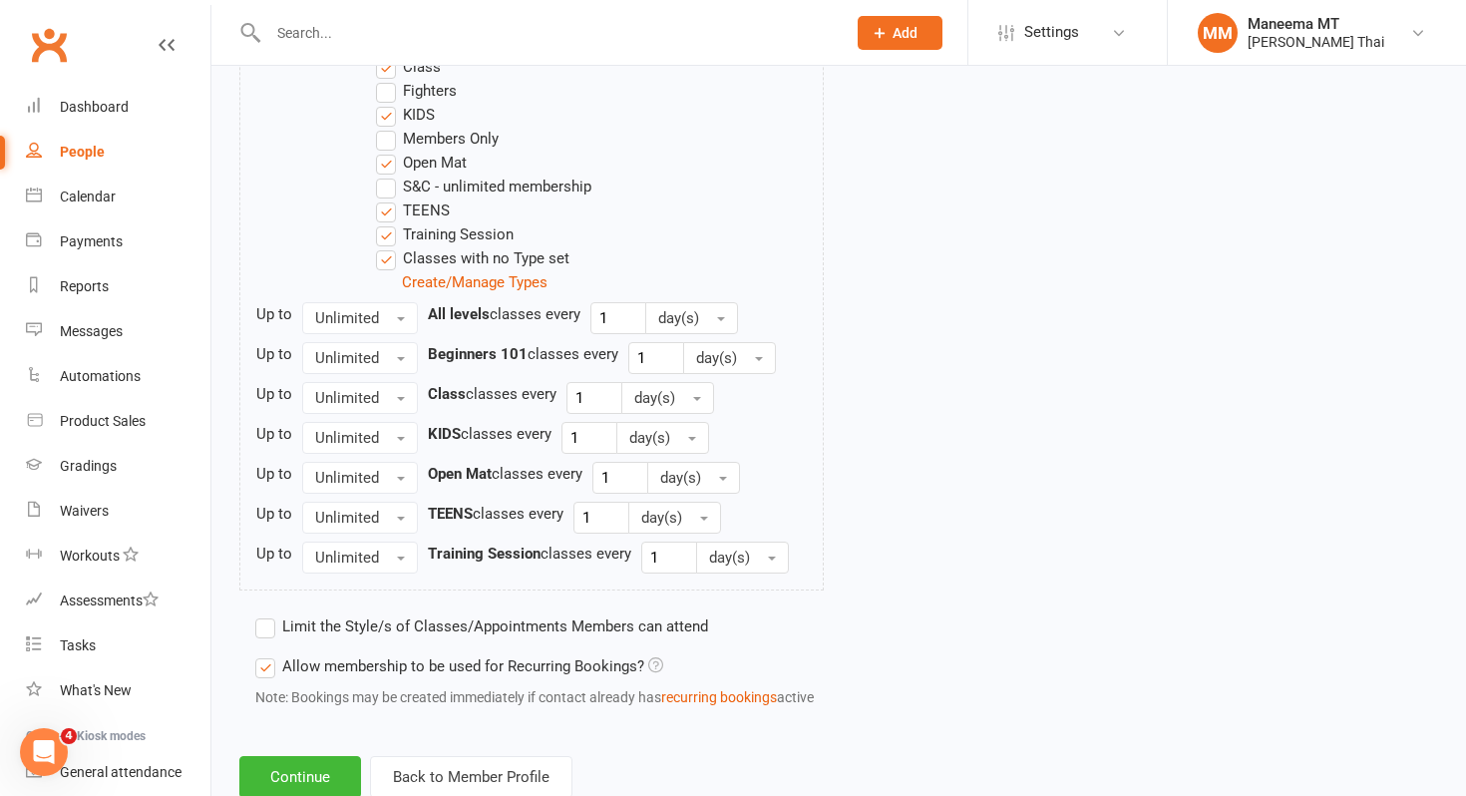
scroll to position [1213, 0]
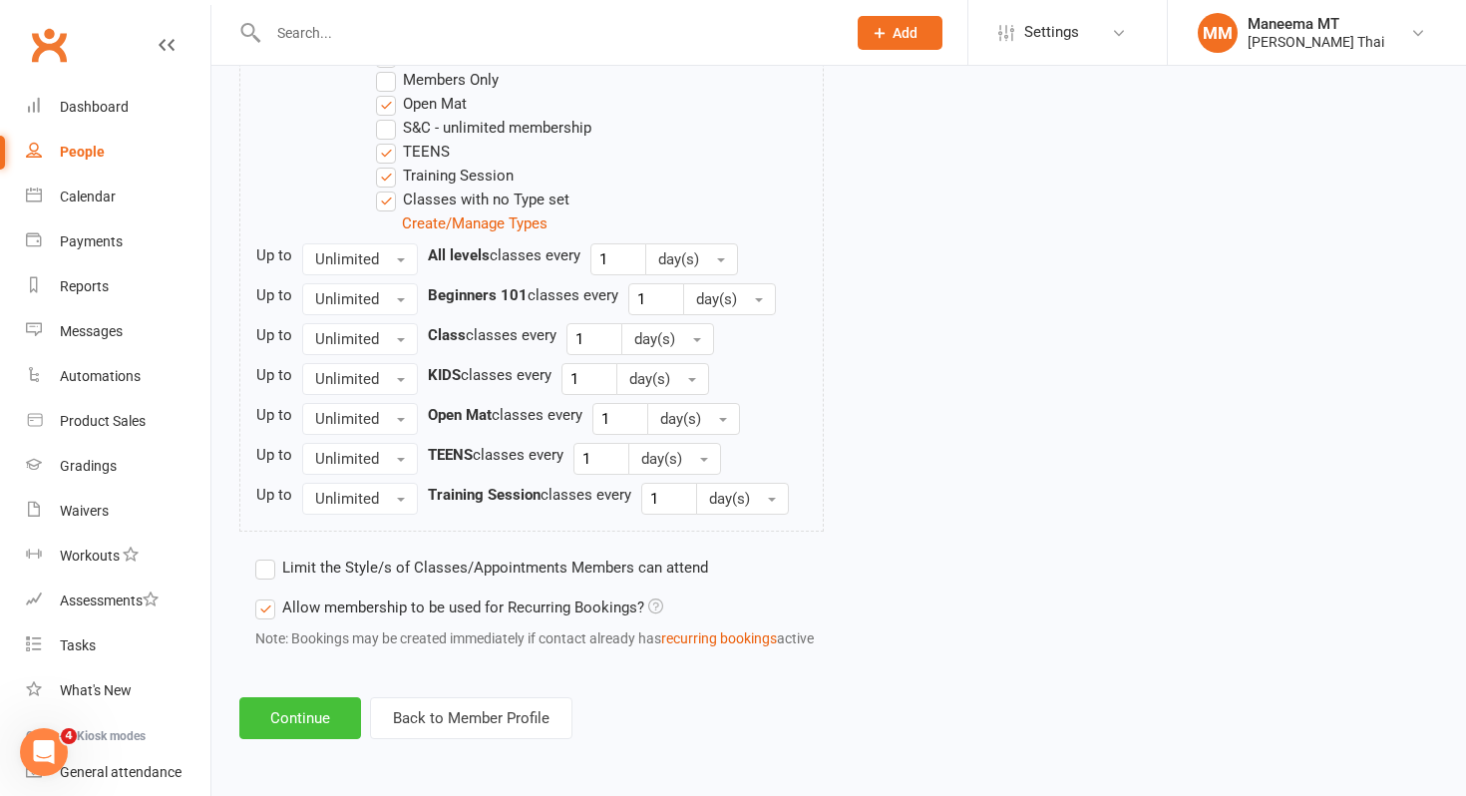
click at [281, 724] on button "Continue" at bounding box center [300, 718] width 122 height 42
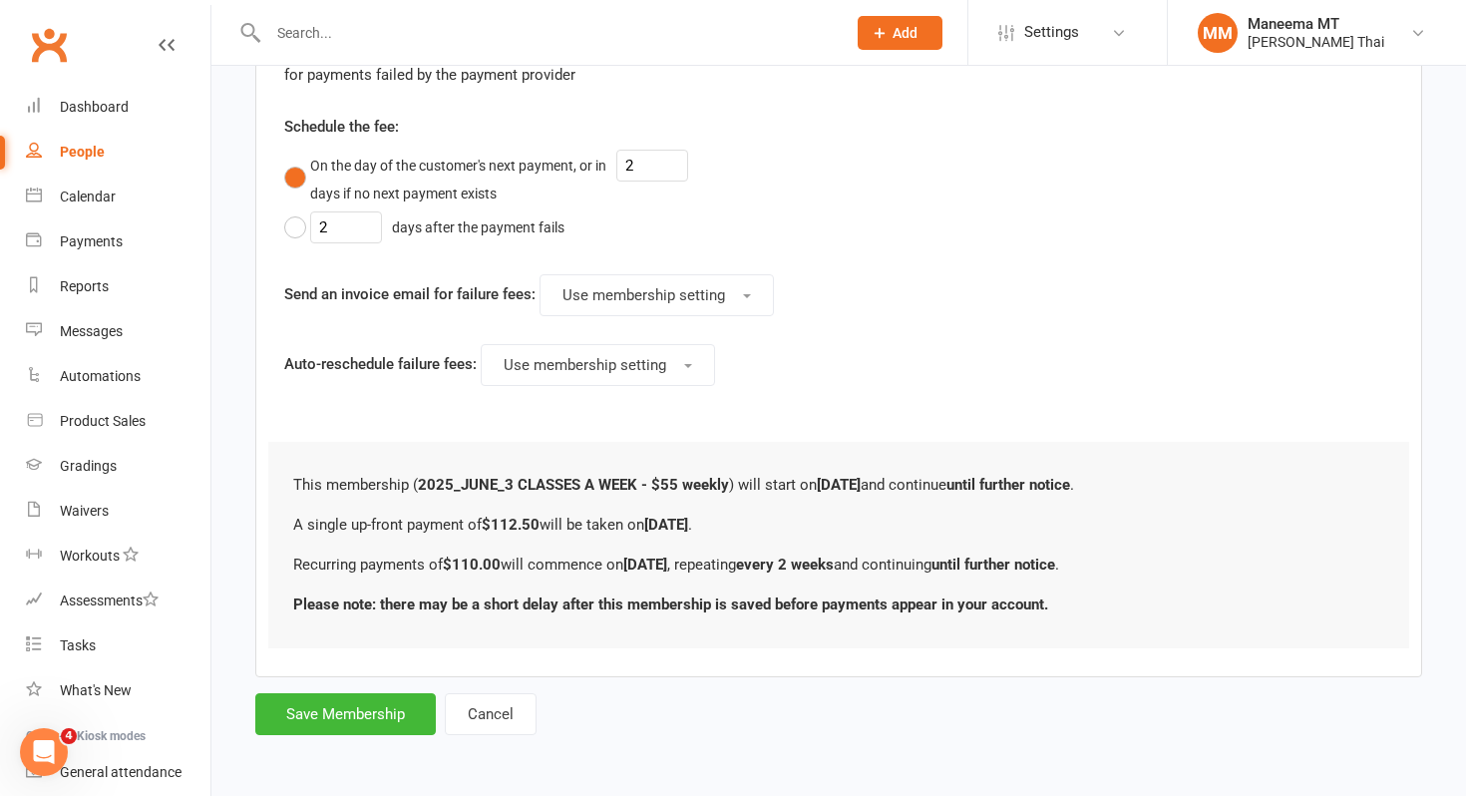
scroll to position [0, 0]
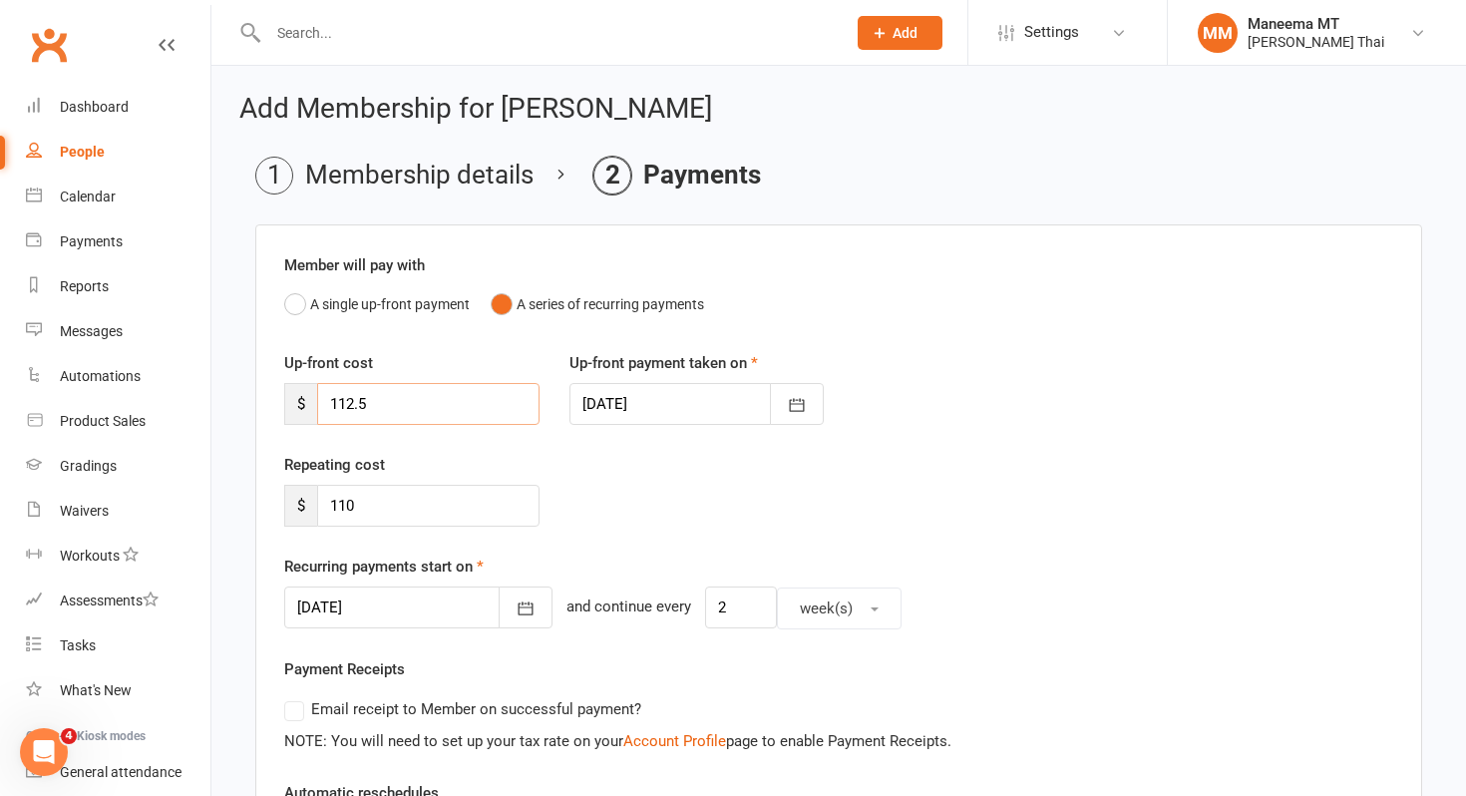
click at [397, 410] on input "112.5" at bounding box center [428, 404] width 222 height 42
type input "110"
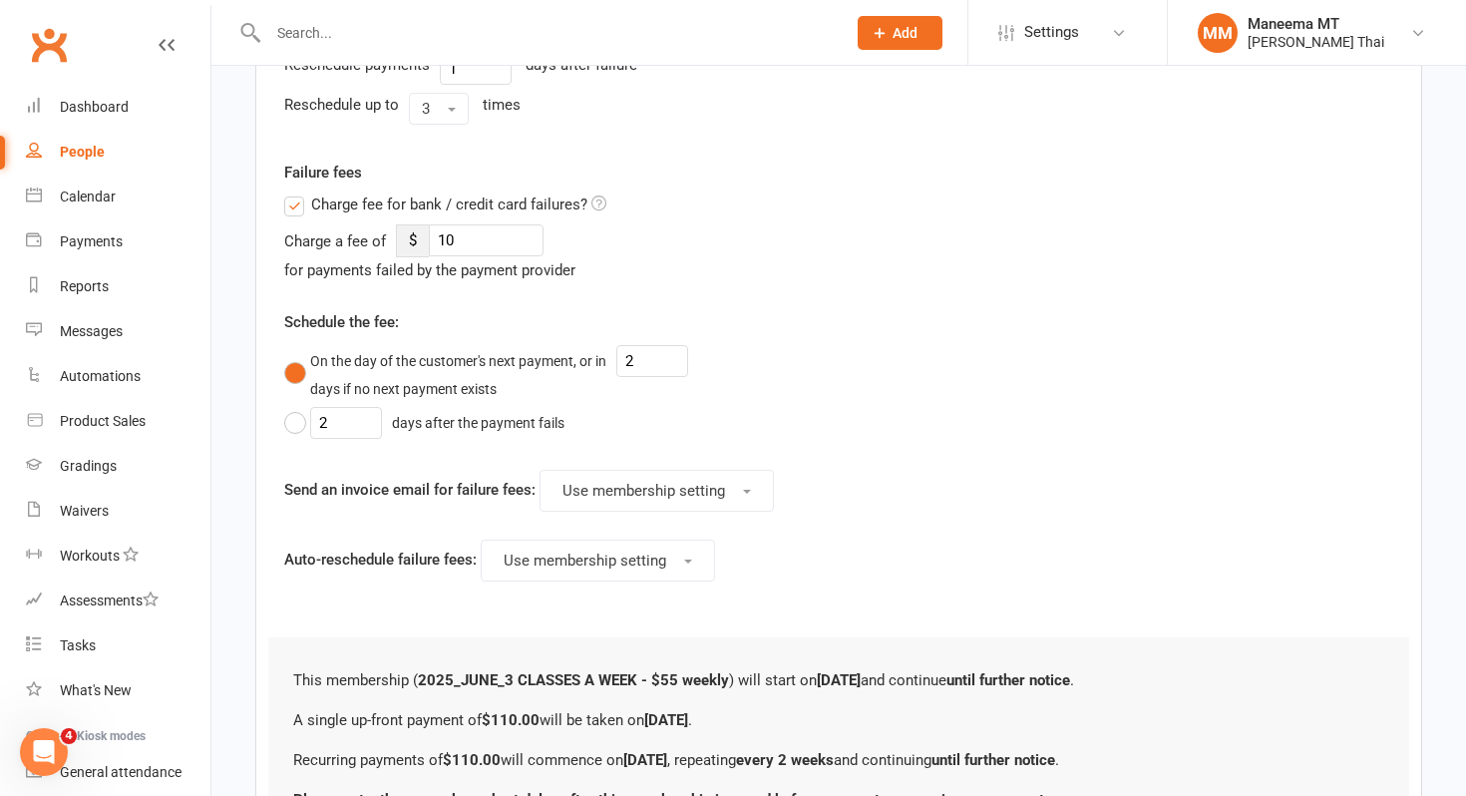
scroll to position [1006, 0]
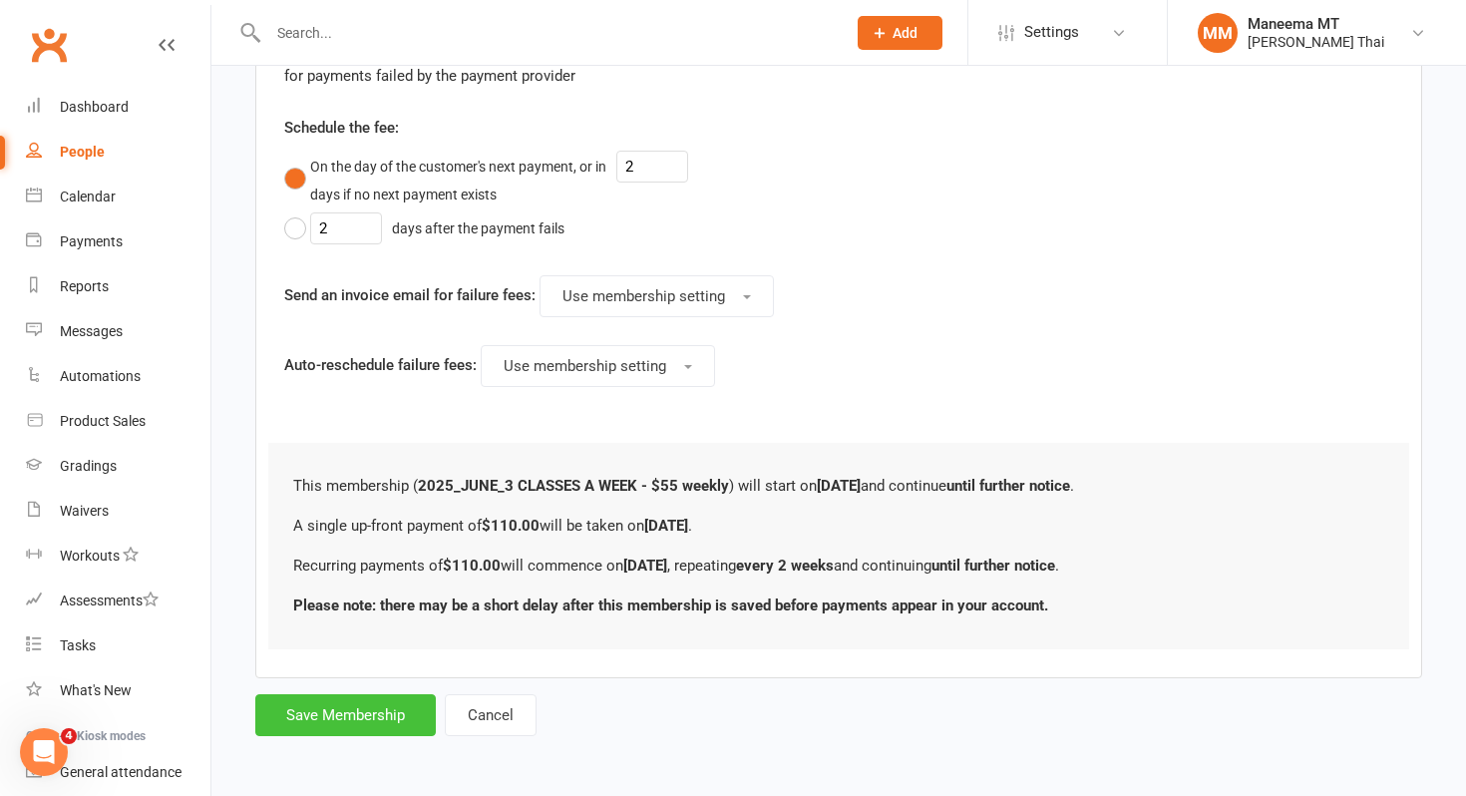
click at [329, 716] on button "Save Membership" at bounding box center [345, 715] width 181 height 42
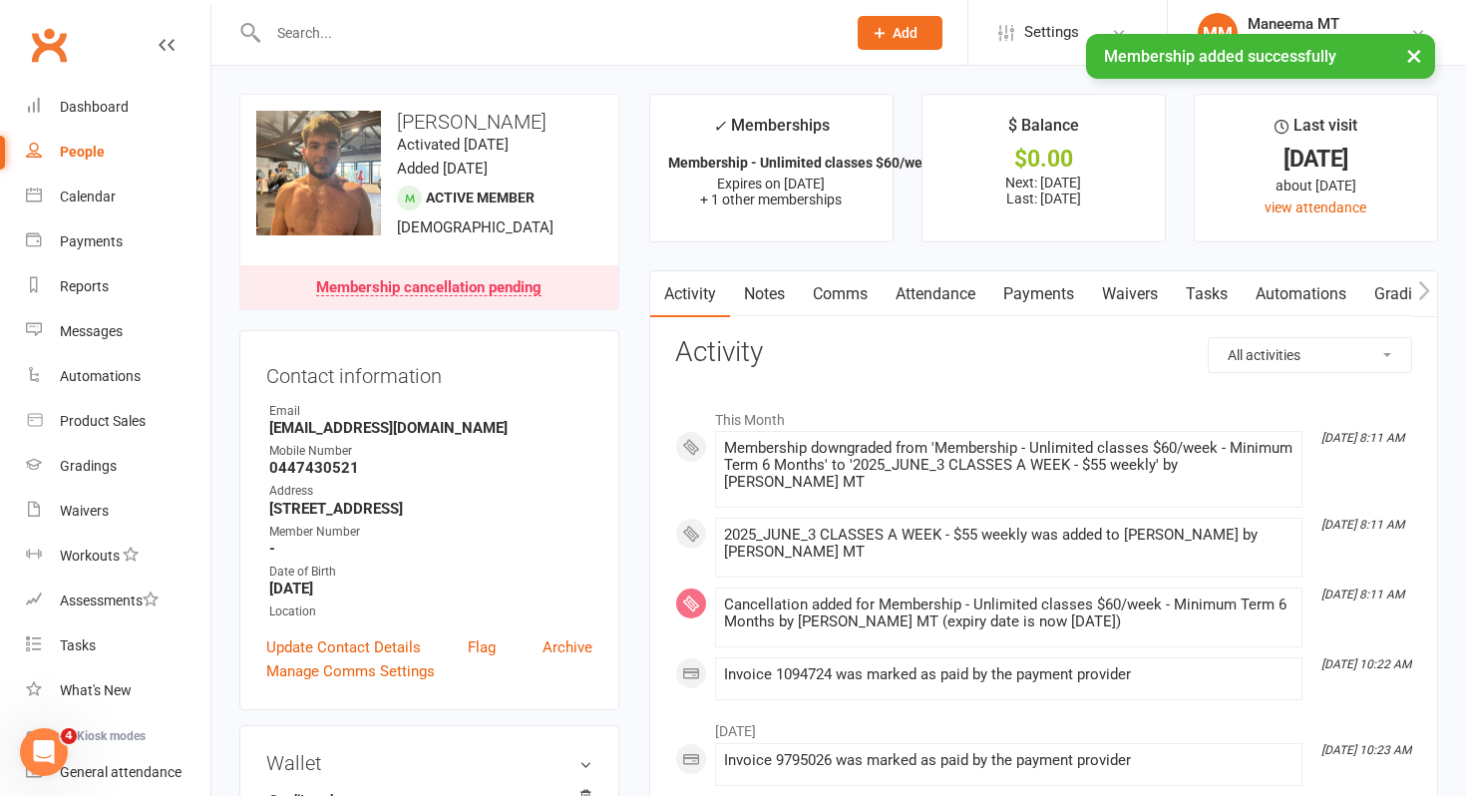
click at [1042, 297] on link "Payments" at bounding box center [1038, 294] width 99 height 46
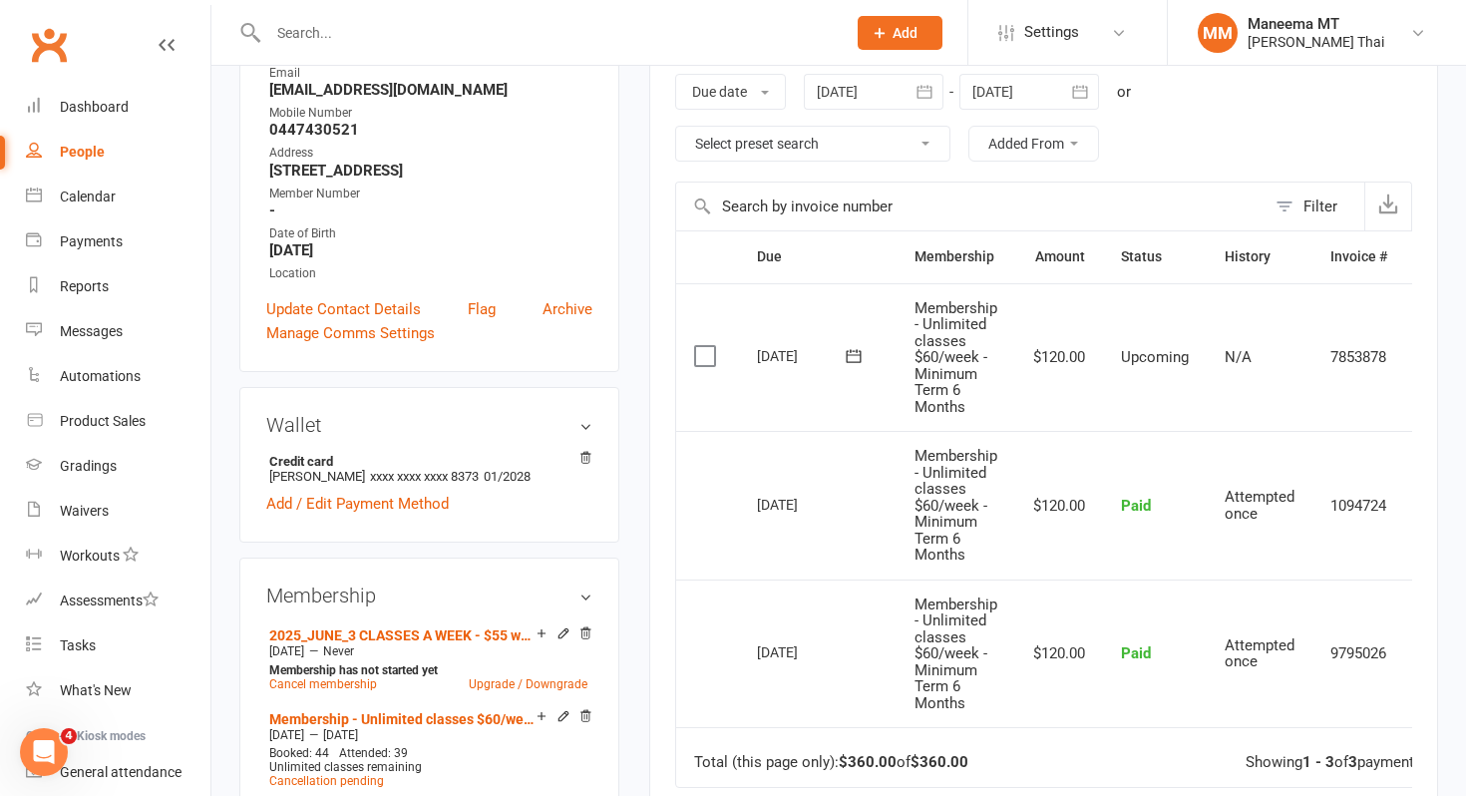
scroll to position [322, 0]
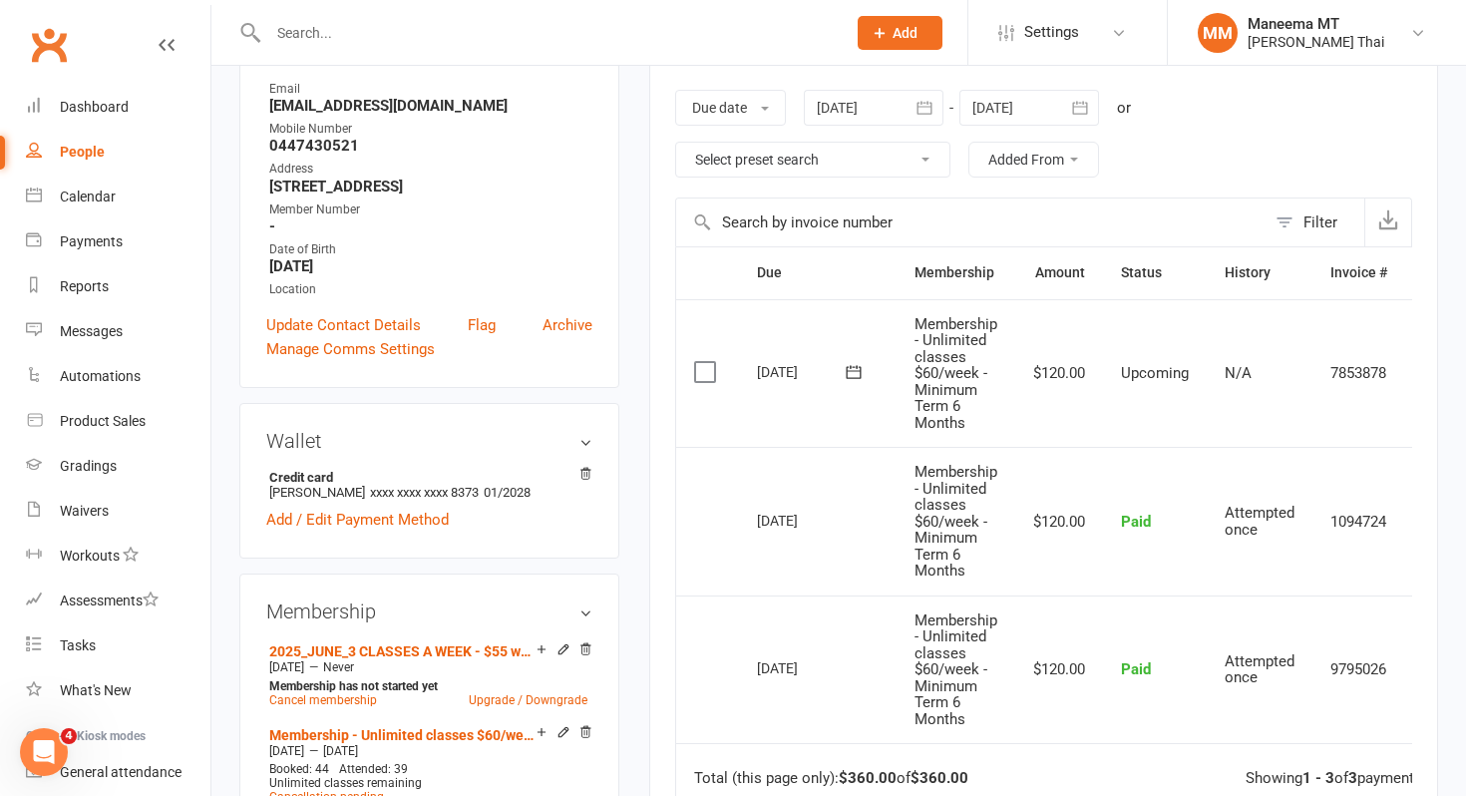
click at [1013, 110] on div at bounding box center [1030, 108] width 140 height 36
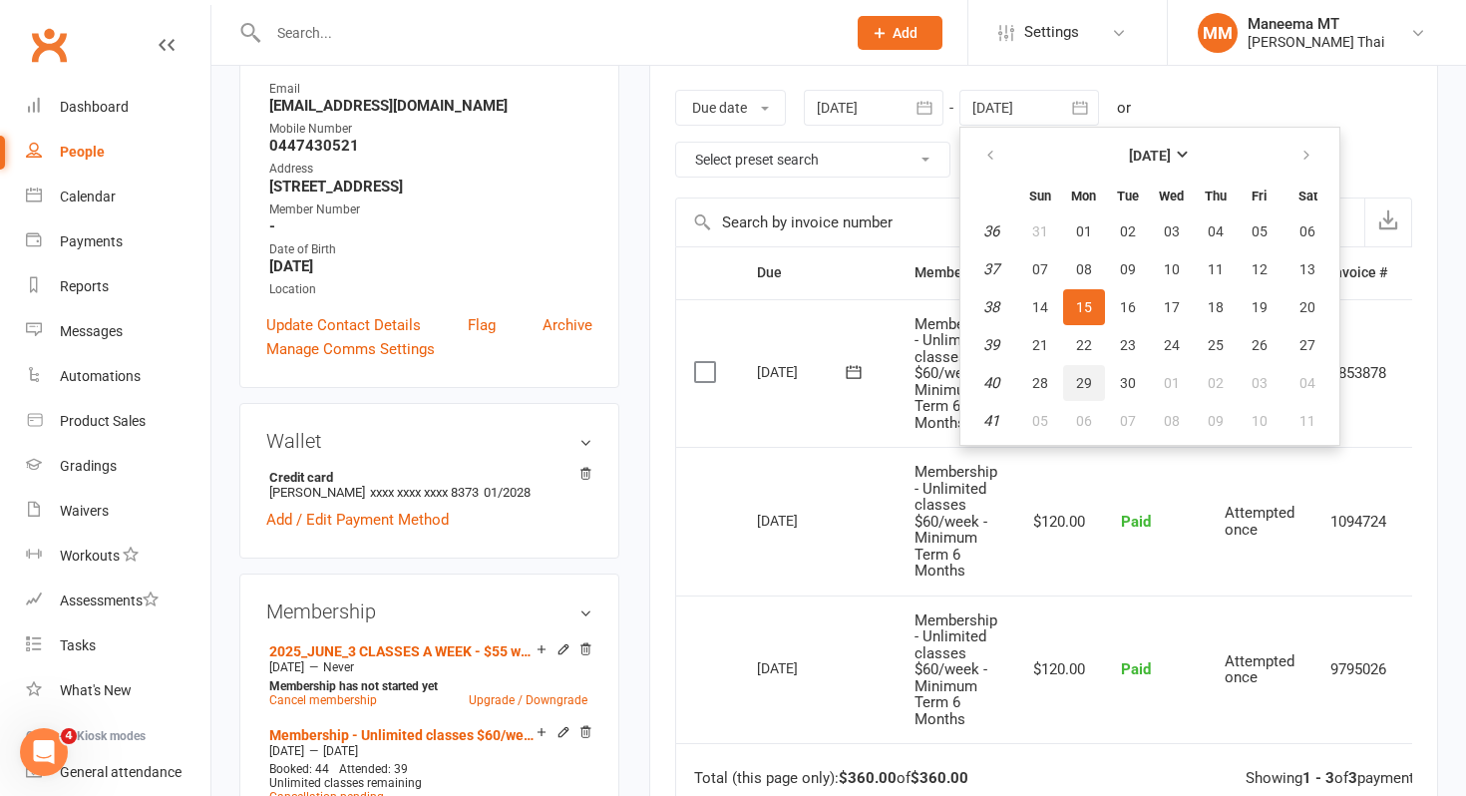
click at [1087, 375] on span "29" at bounding box center [1084, 383] width 16 height 16
type input "[DATE]"
